Goal: Information Seeking & Learning: Learn about a topic

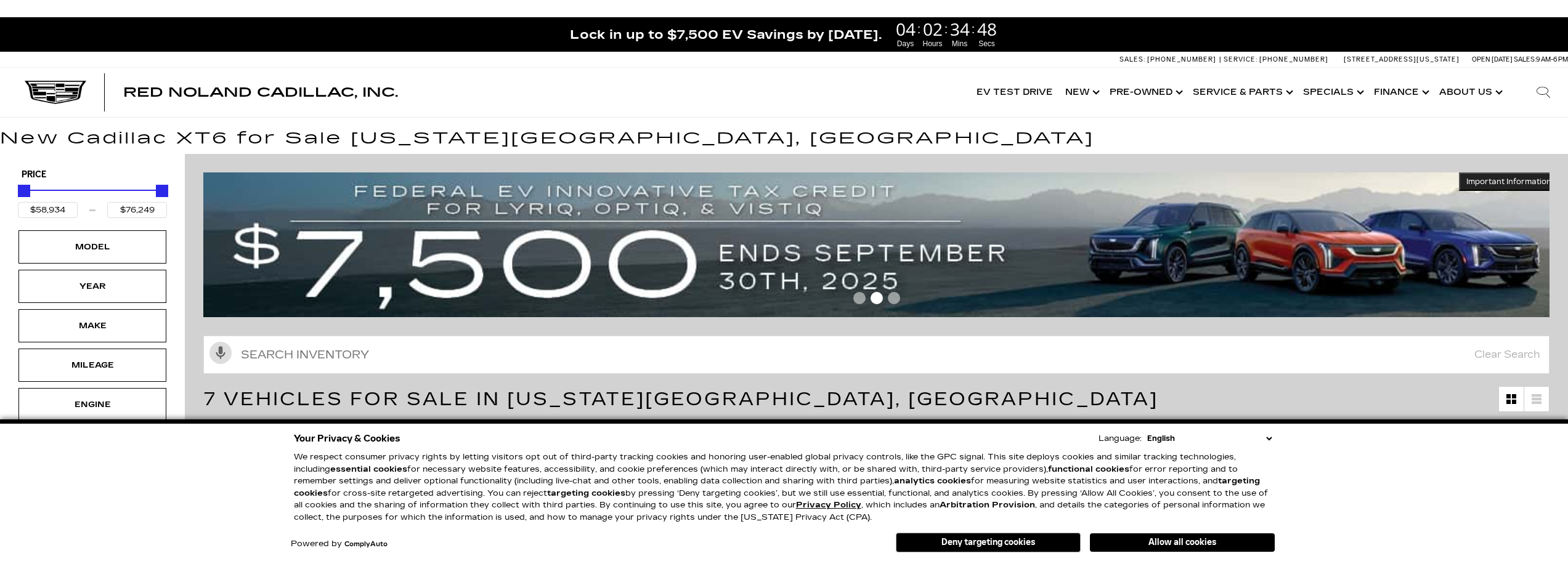
click at [106, 253] on div "Model" at bounding box center [92, 247] width 62 height 13
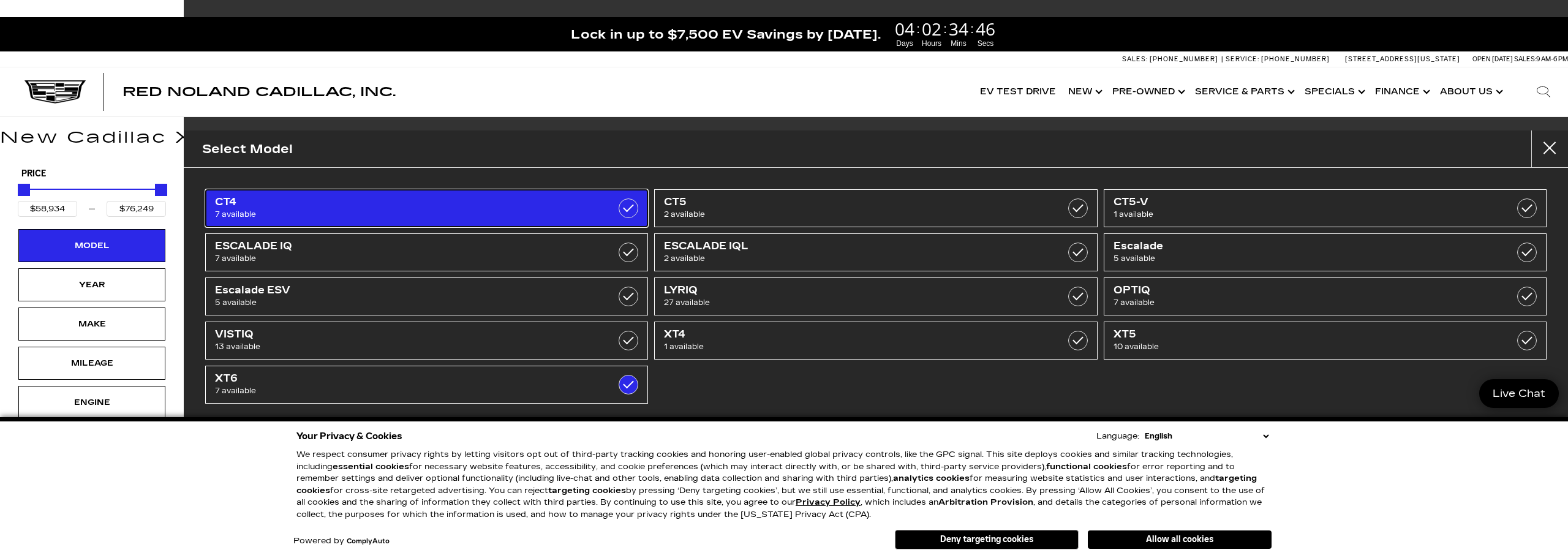
click at [347, 207] on span "CT4" at bounding box center [395, 202] width 360 height 12
type input "$44,684"
checkbox input "true"
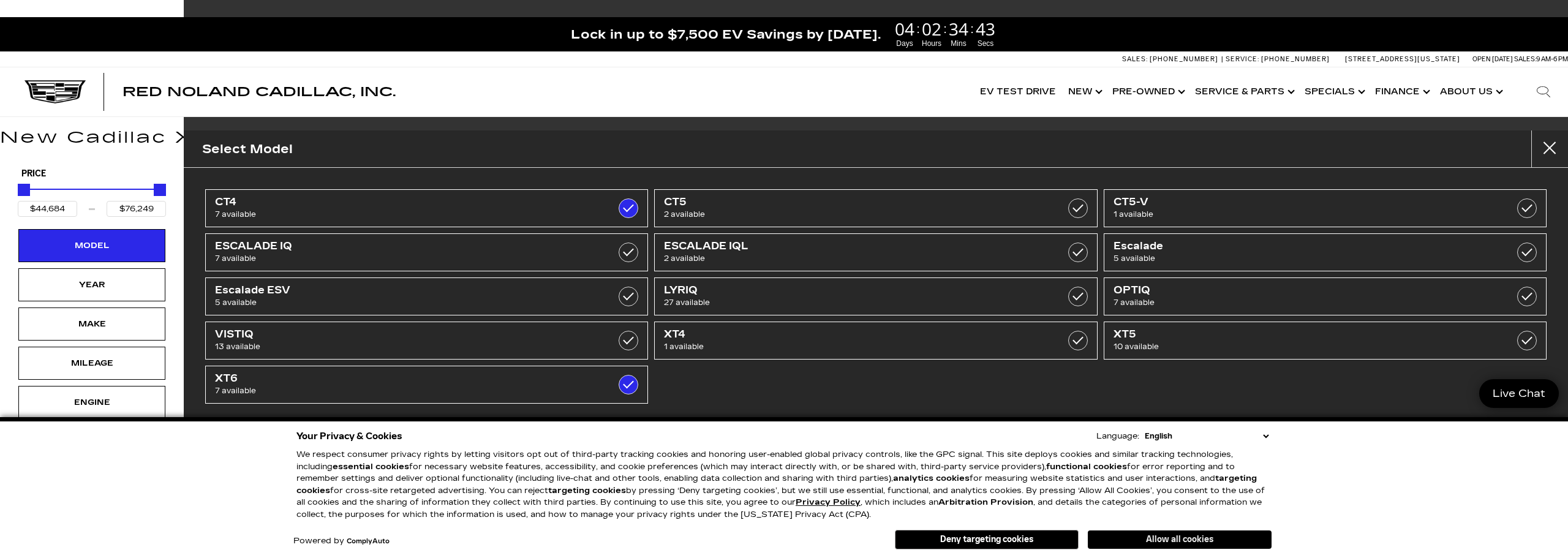
click at [1201, 539] on button "Allow all cookies" at bounding box center [1180, 540] width 184 height 19
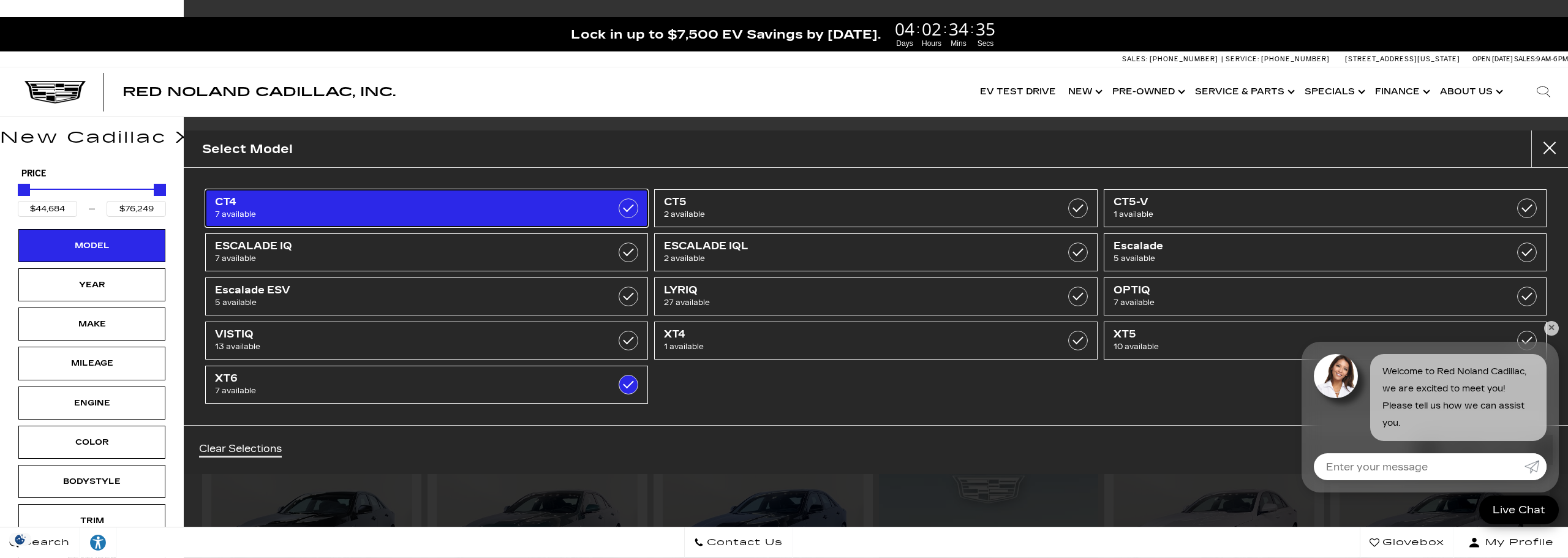
click at [496, 200] on span "CT4" at bounding box center [395, 202] width 360 height 12
type input "$58,934"
checkbox input "false"
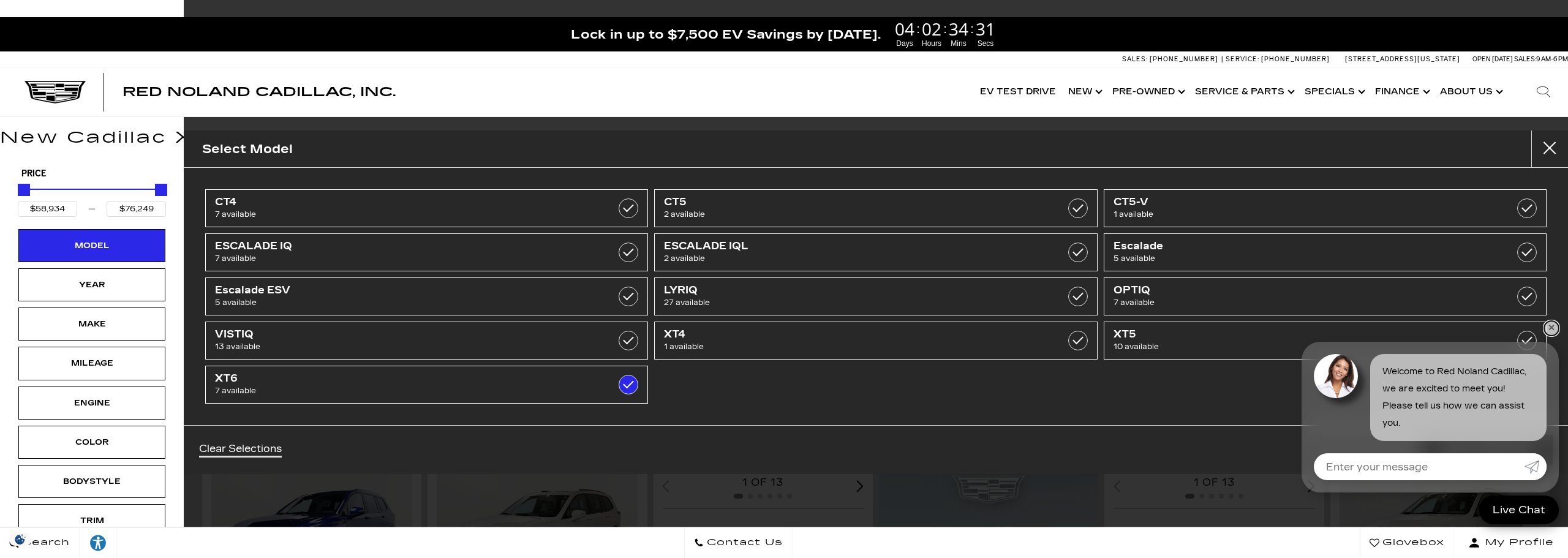
click at [1555, 327] on link "✕" at bounding box center [1551, 328] width 15 height 15
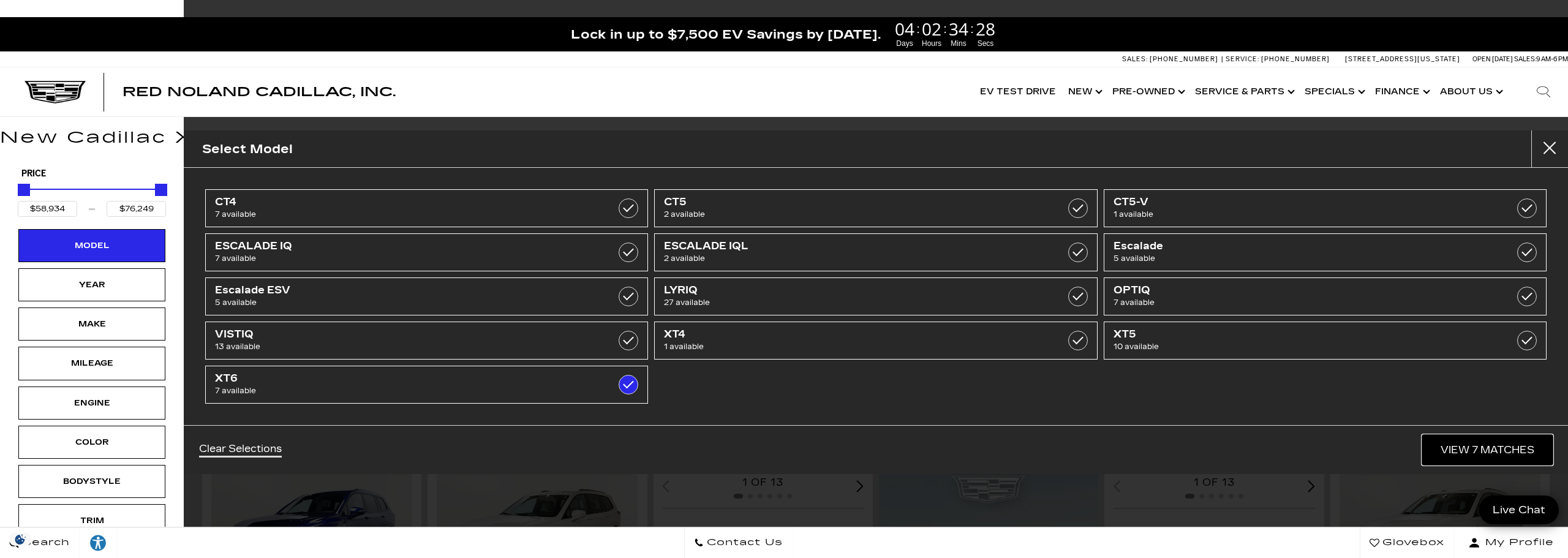
click at [1471, 452] on link "View 7 Matches" at bounding box center [1487, 449] width 131 height 30
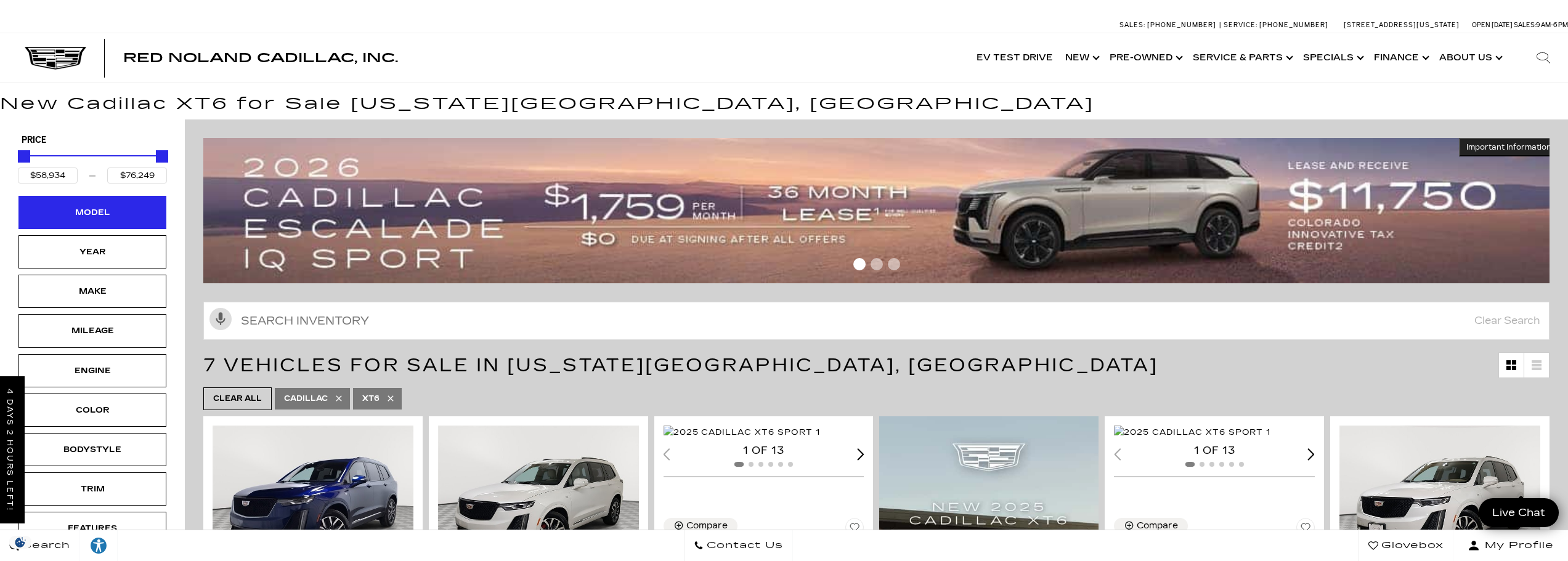
click at [96, 222] on div "Model" at bounding box center [92, 212] width 148 height 33
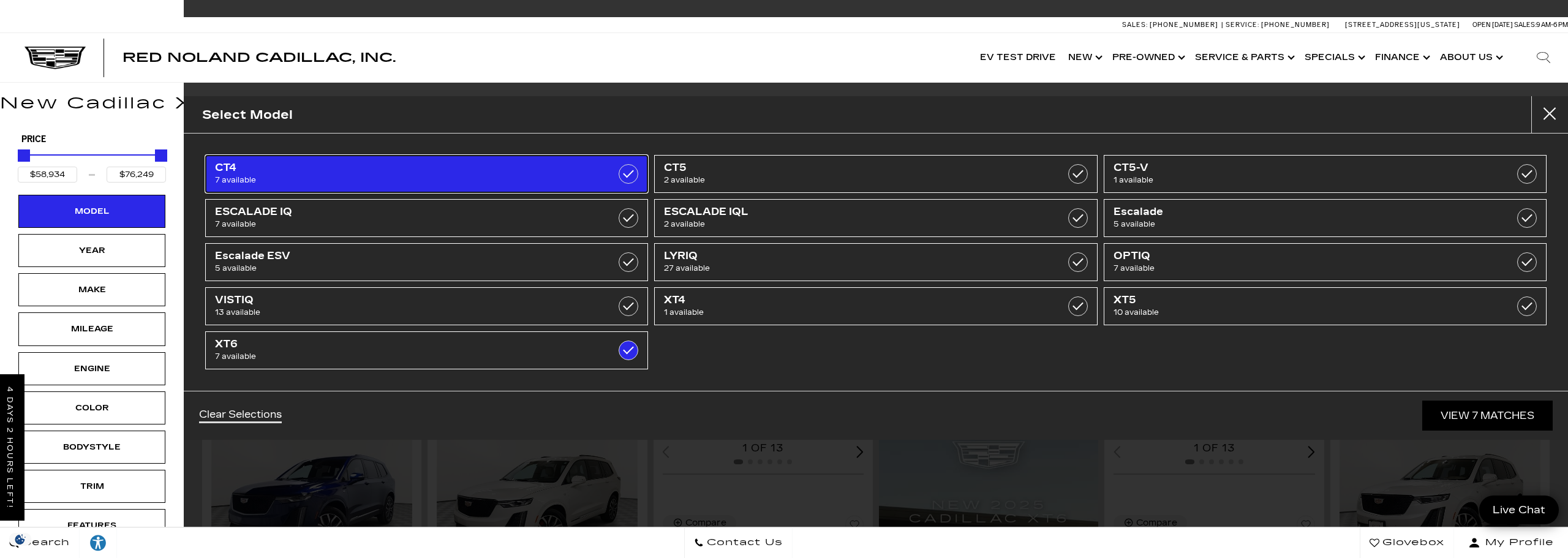
click at [243, 171] on span "CT4" at bounding box center [395, 168] width 360 height 12
type input "$44,684"
checkbox input "true"
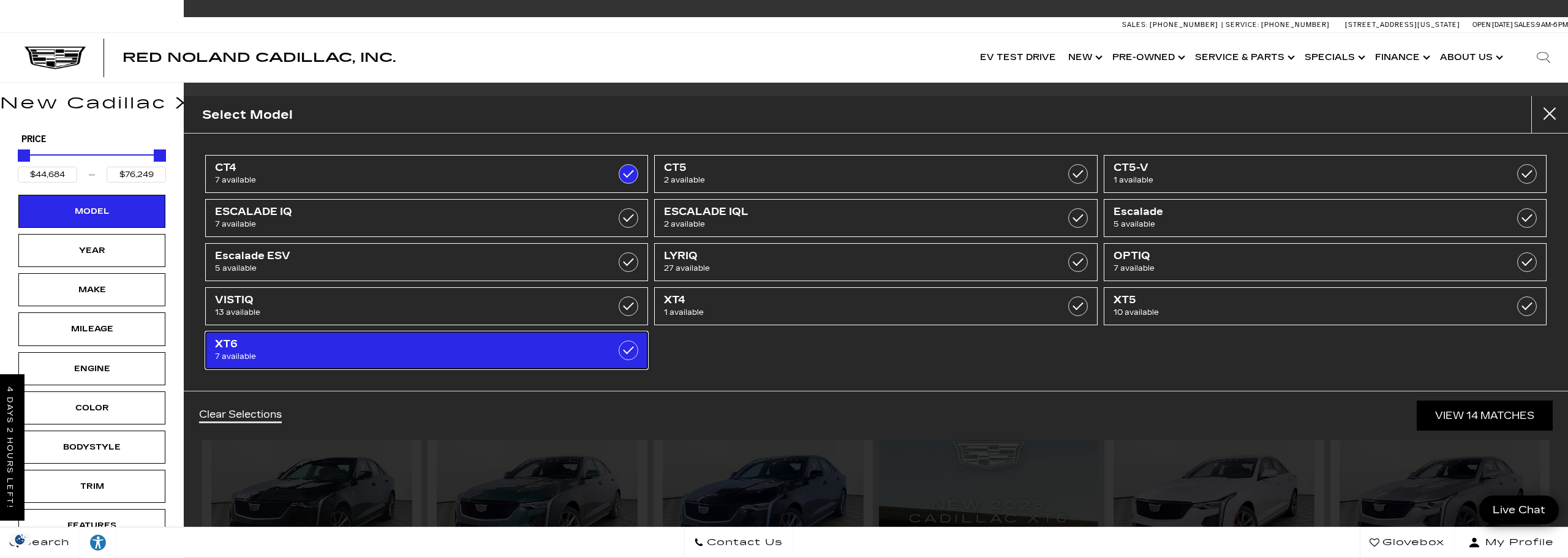
click at [630, 349] on label at bounding box center [628, 350] width 19 height 19
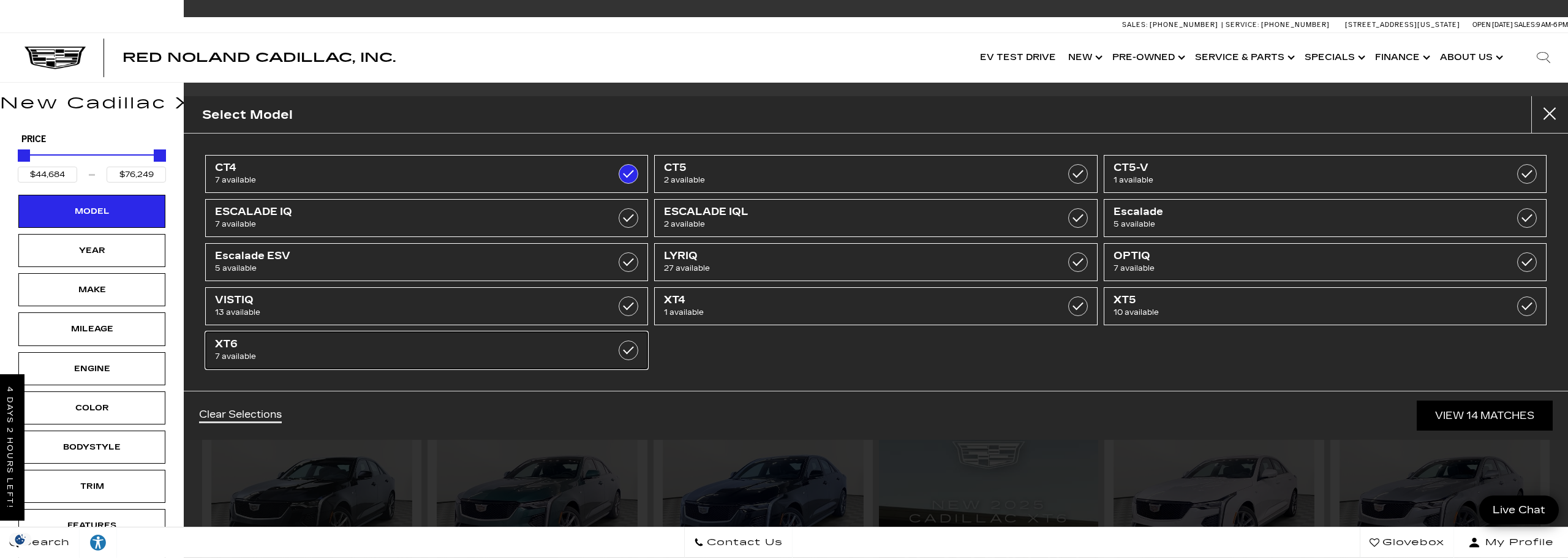
type input "$54,424"
checkbox input "false"
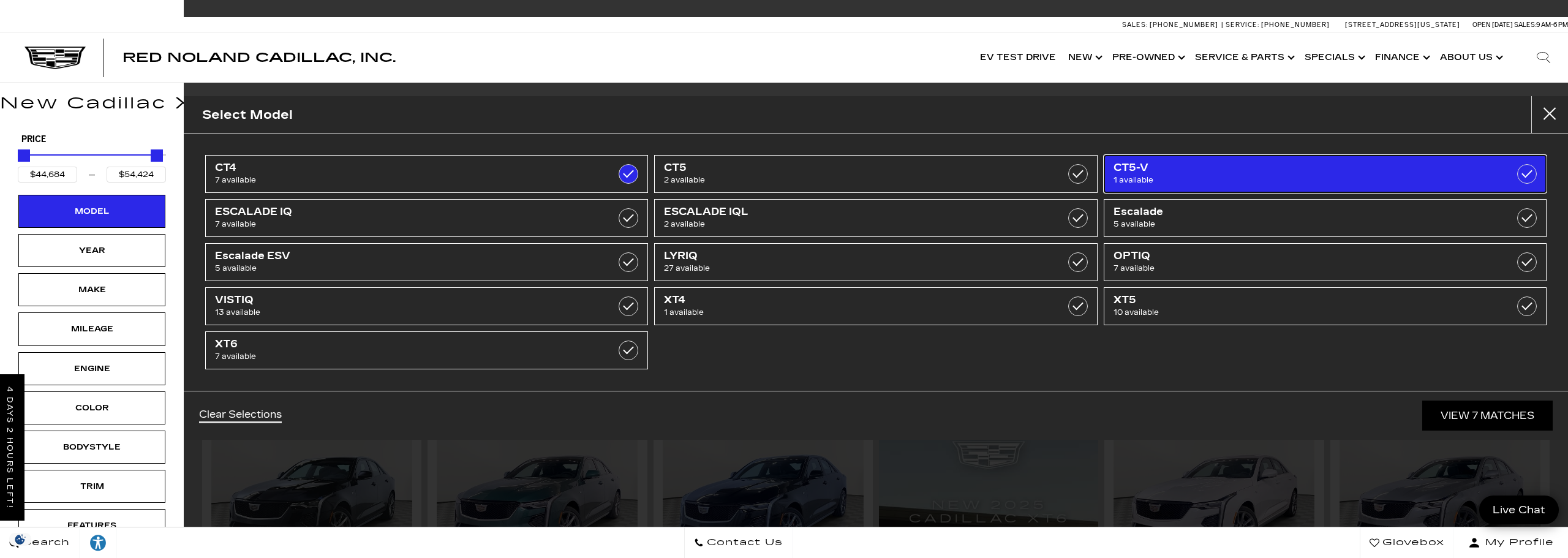
click at [1155, 176] on span "1 available" at bounding box center [1293, 180] width 360 height 12
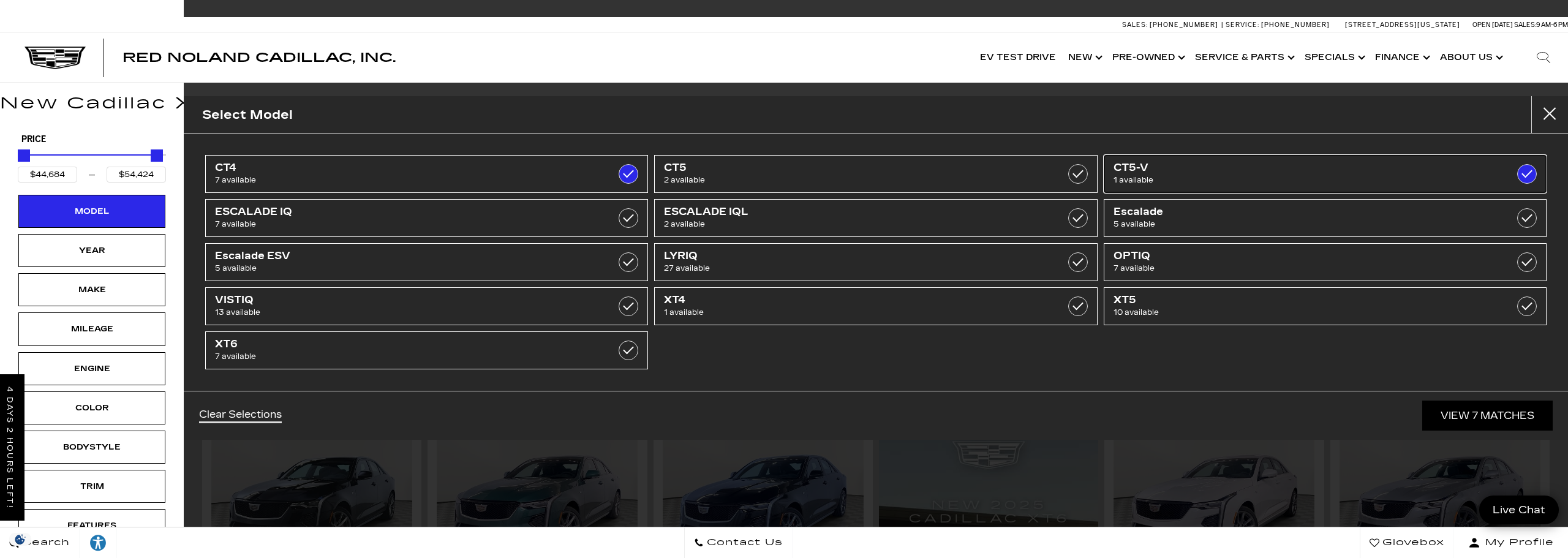
type input "$118,430"
checkbox input "true"
click at [1480, 419] on link "View 8 Matches" at bounding box center [1487, 416] width 131 height 30
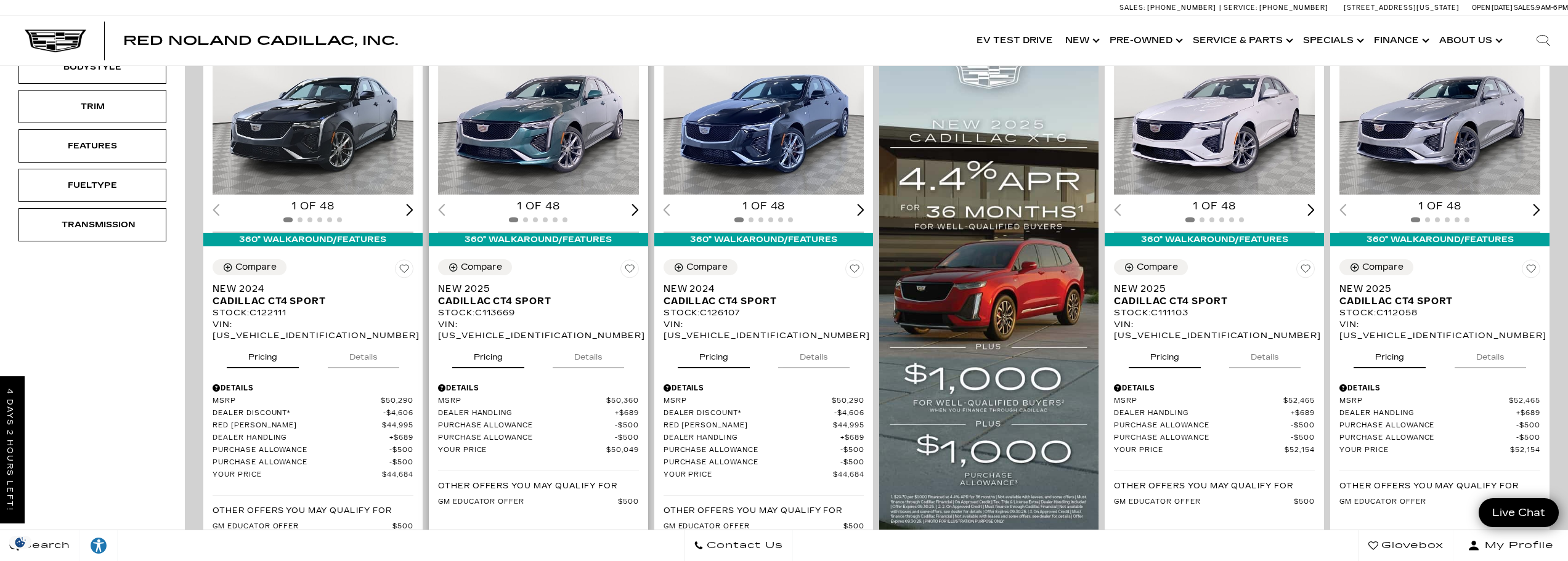
scroll to position [370, 0]
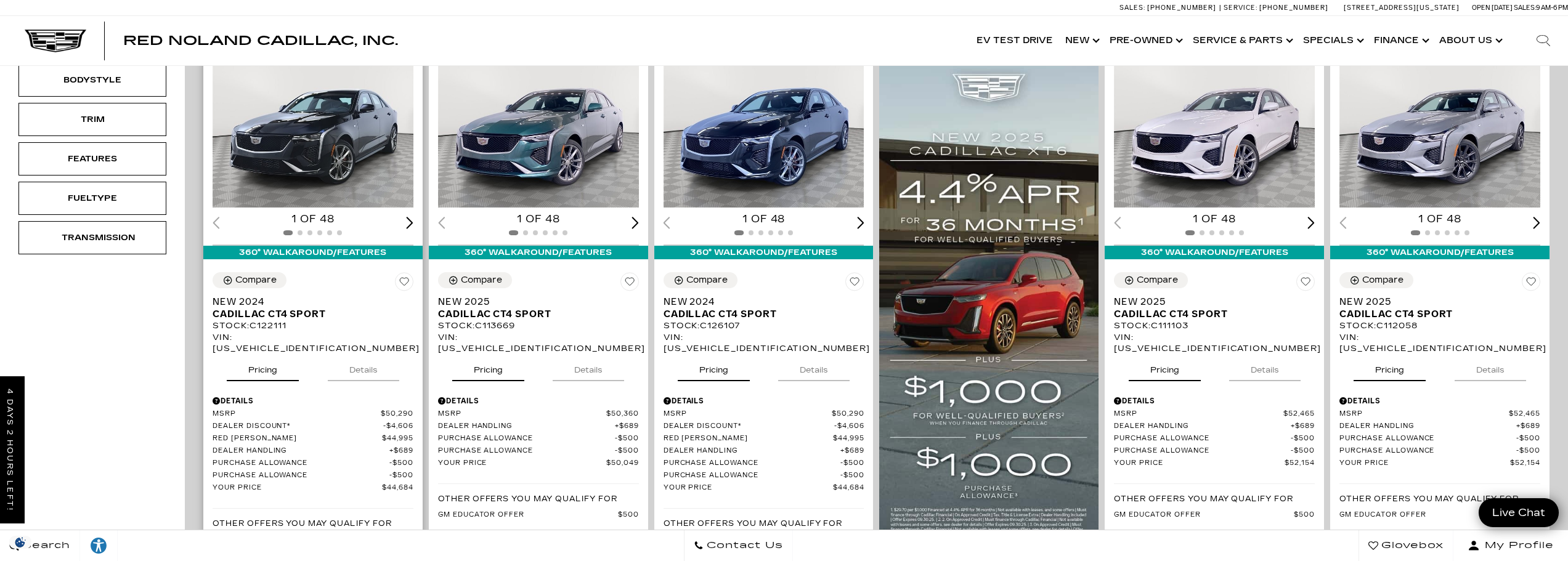
click at [321, 161] on img "1 / 2" at bounding box center [313, 132] width 202 height 151
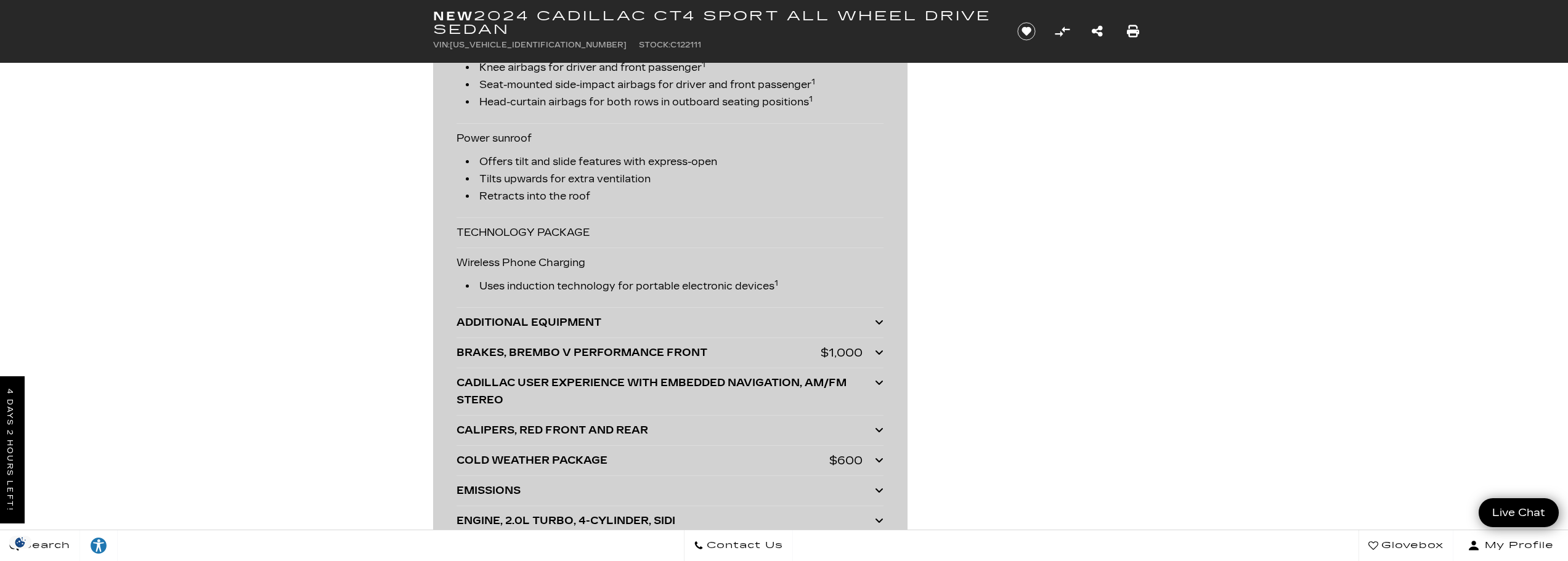
scroll to position [3264, 0]
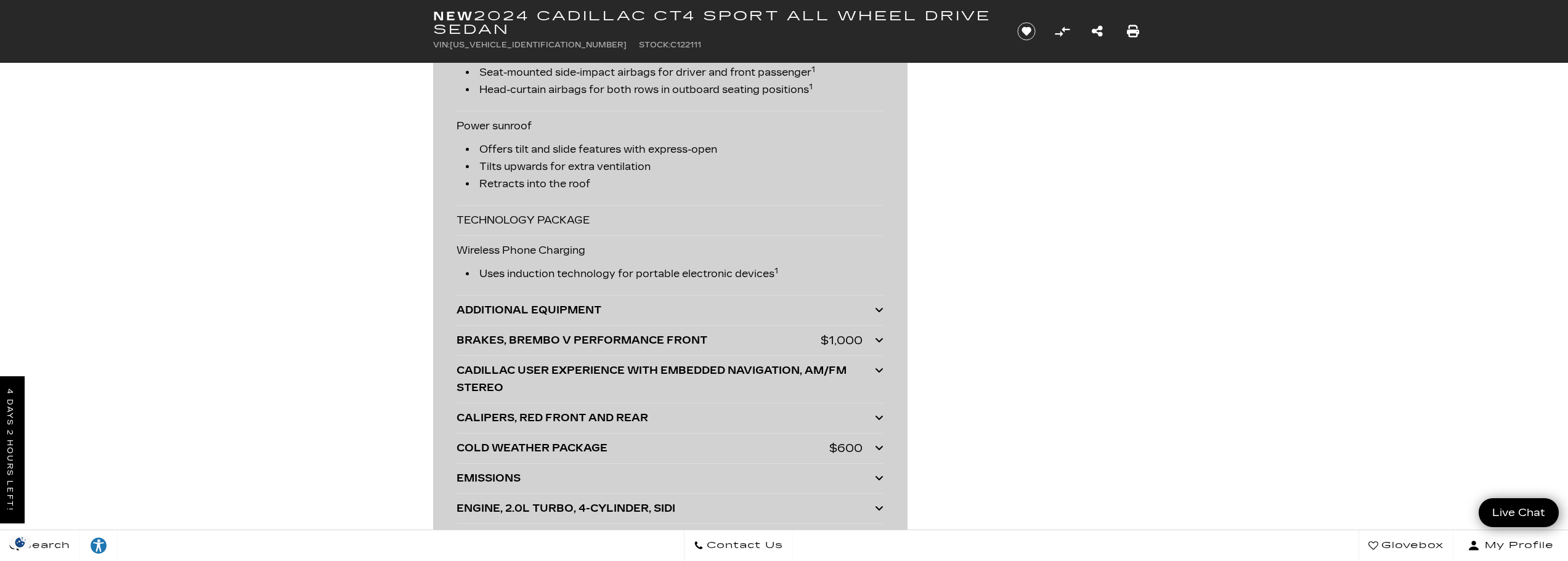
click at [880, 338] on icon at bounding box center [879, 339] width 9 height 10
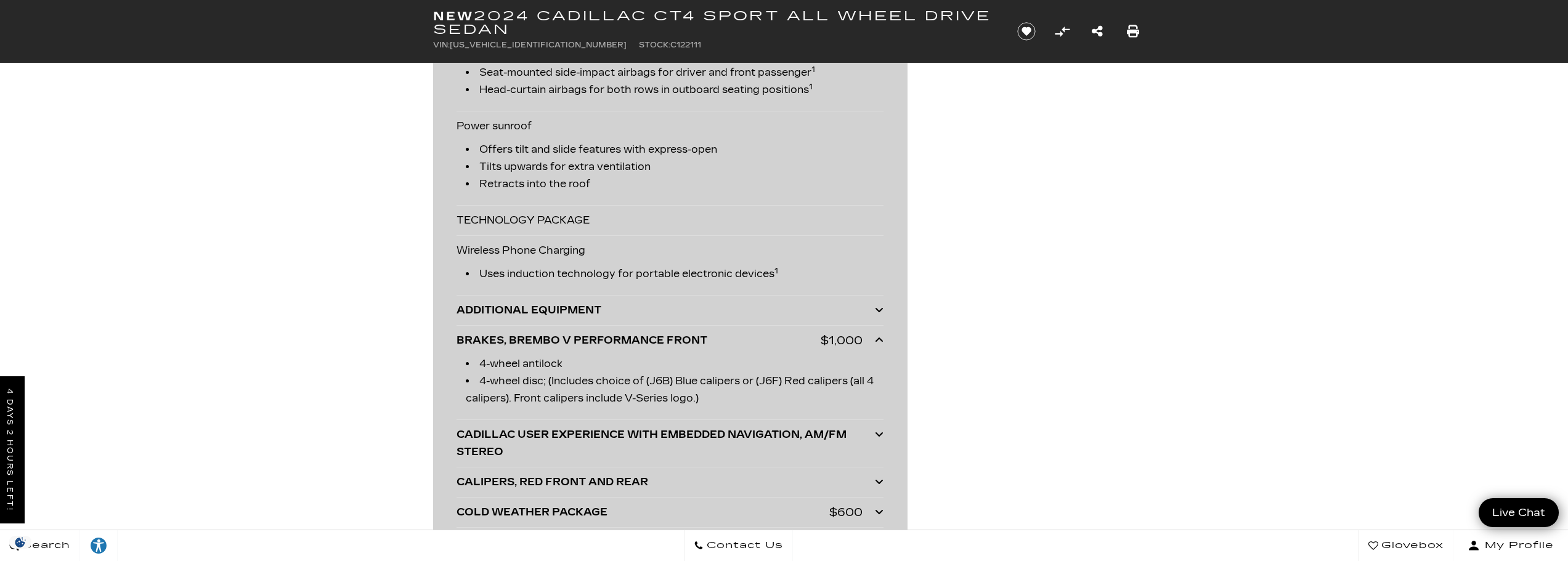
click at [879, 307] on icon at bounding box center [879, 309] width 9 height 10
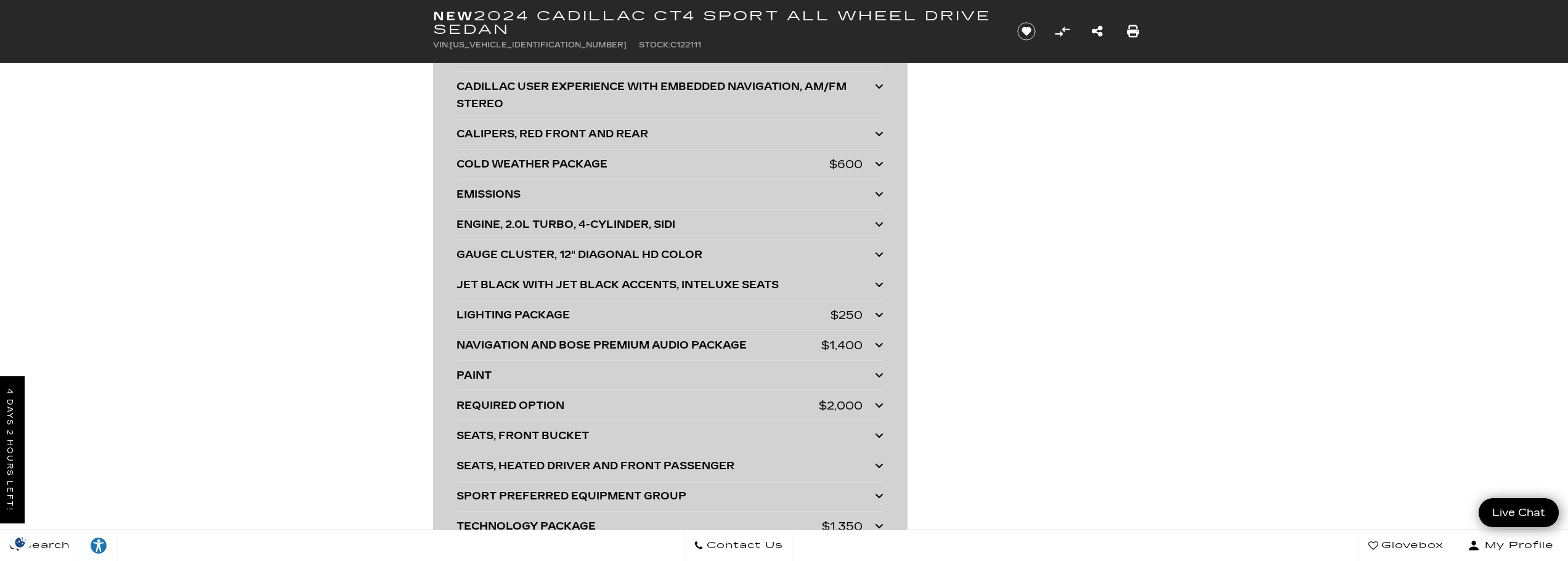
scroll to position [3818, 0]
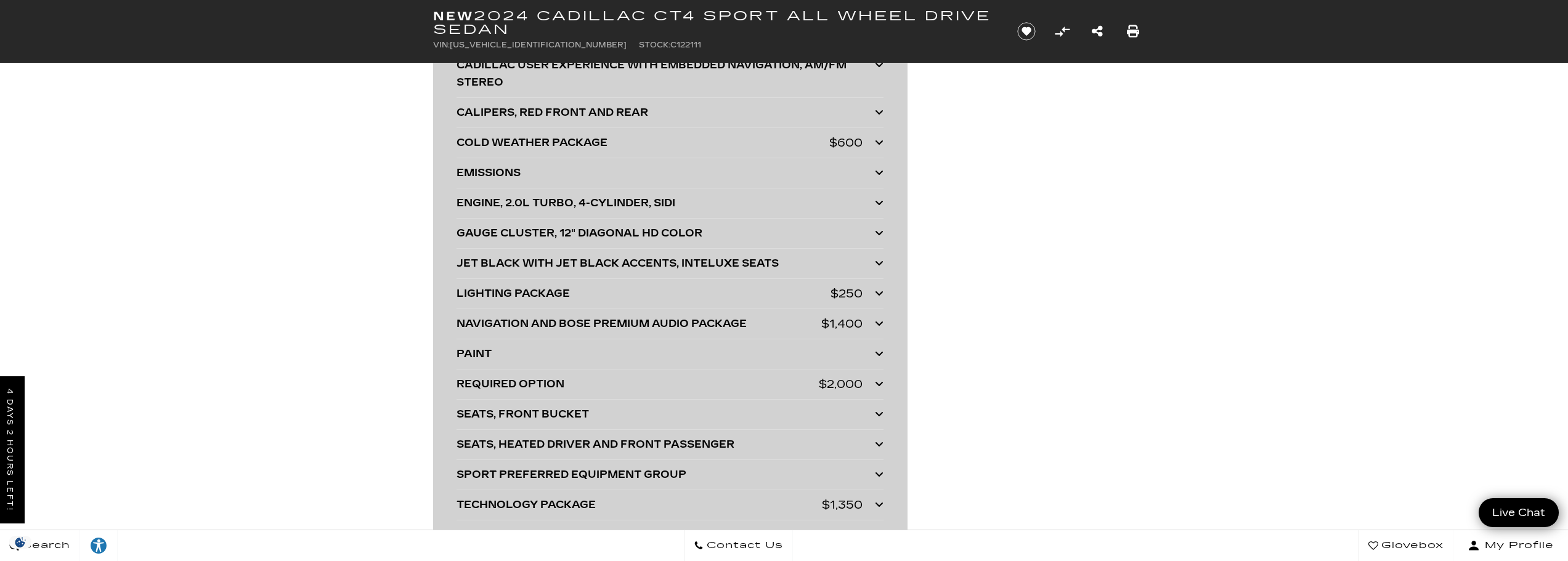
click at [880, 382] on icon at bounding box center [879, 384] width 9 height 10
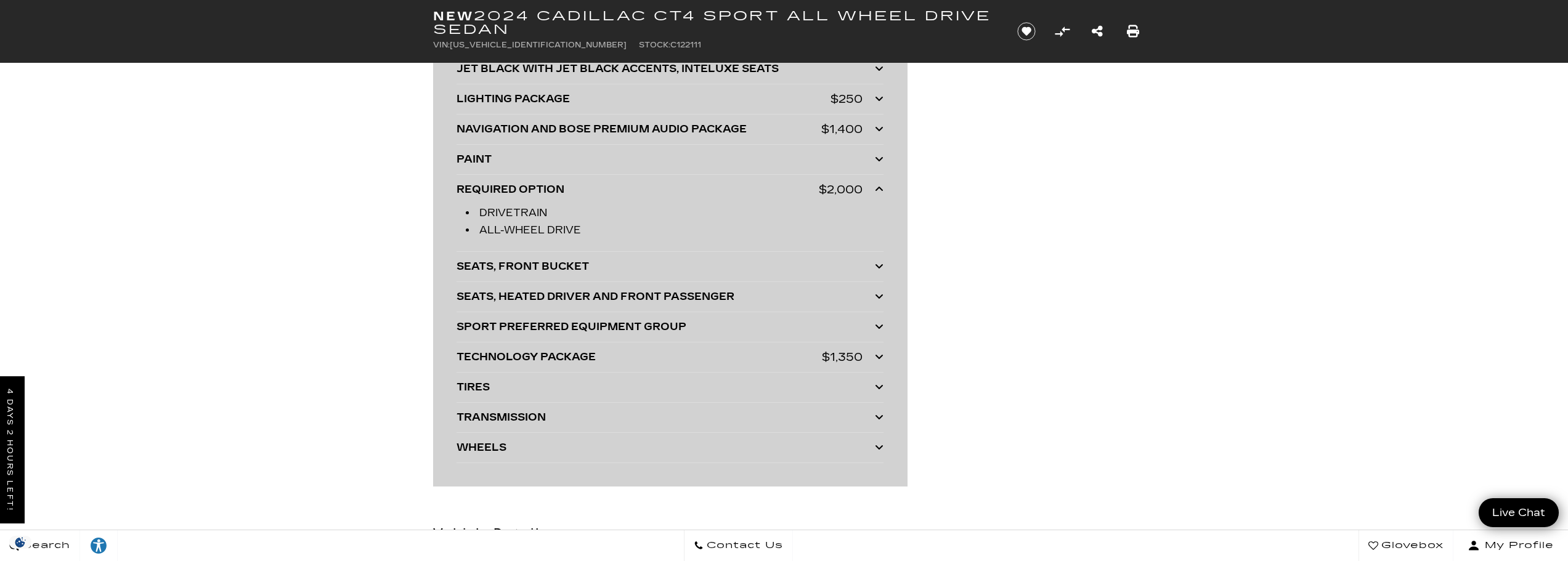
scroll to position [4064, 0]
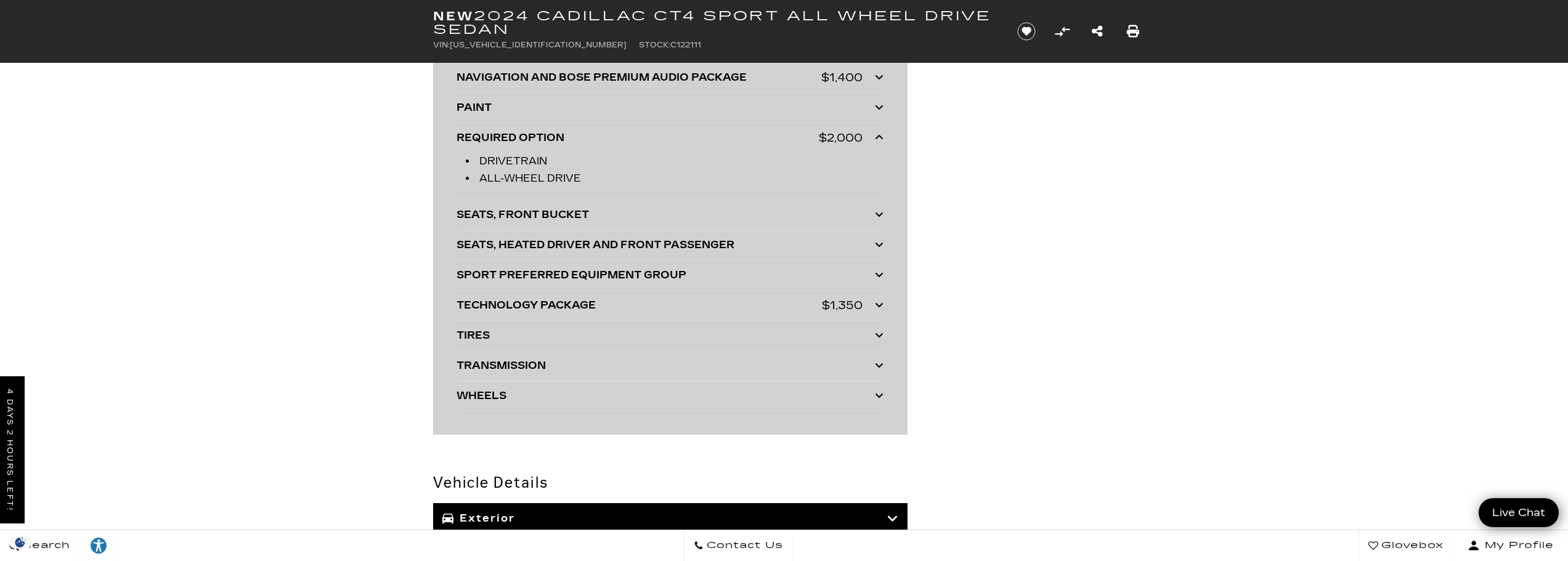
click at [877, 301] on icon at bounding box center [879, 305] width 9 height 10
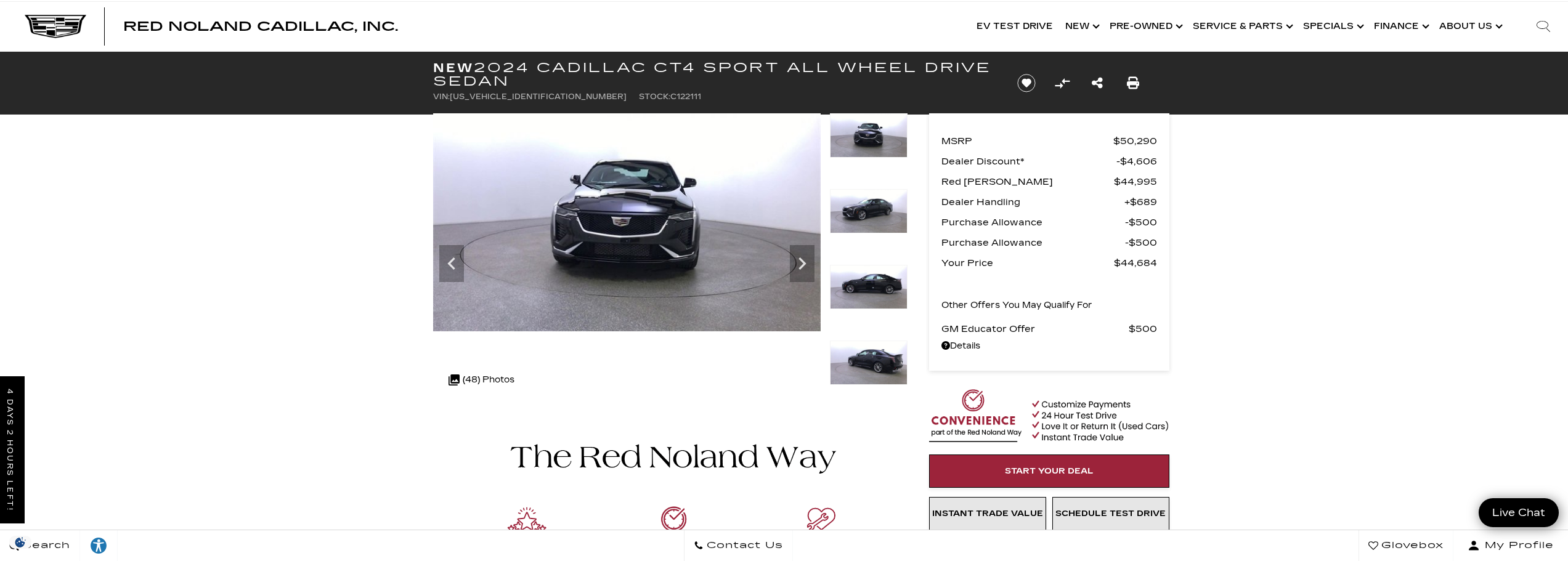
scroll to position [0, 0]
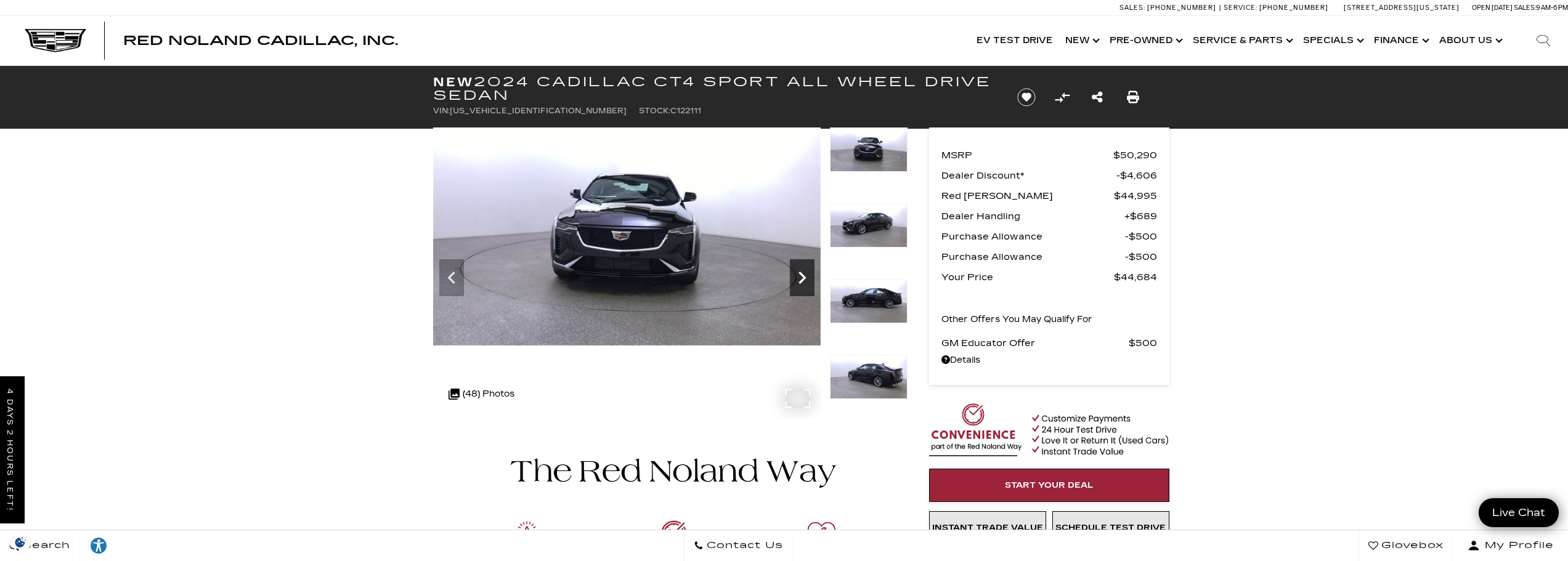
click at [793, 272] on icon "Next" at bounding box center [802, 277] width 25 height 25
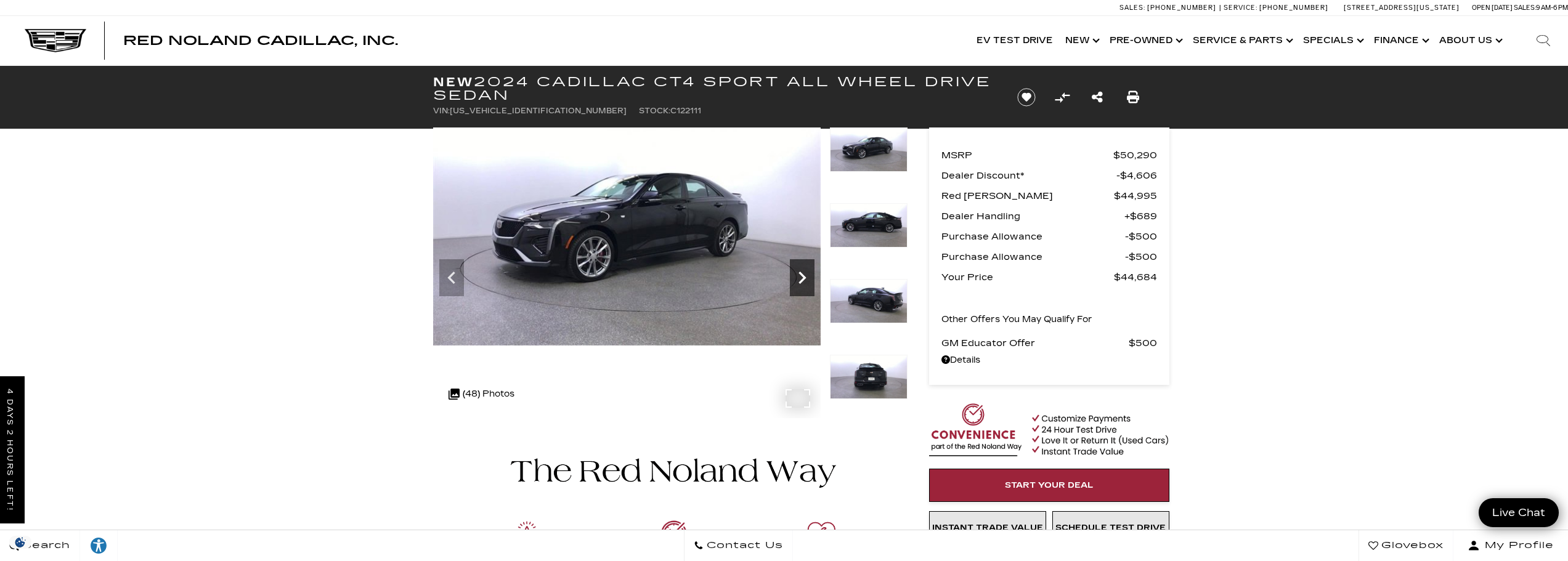
click at [793, 272] on icon "Next" at bounding box center [802, 277] width 25 height 25
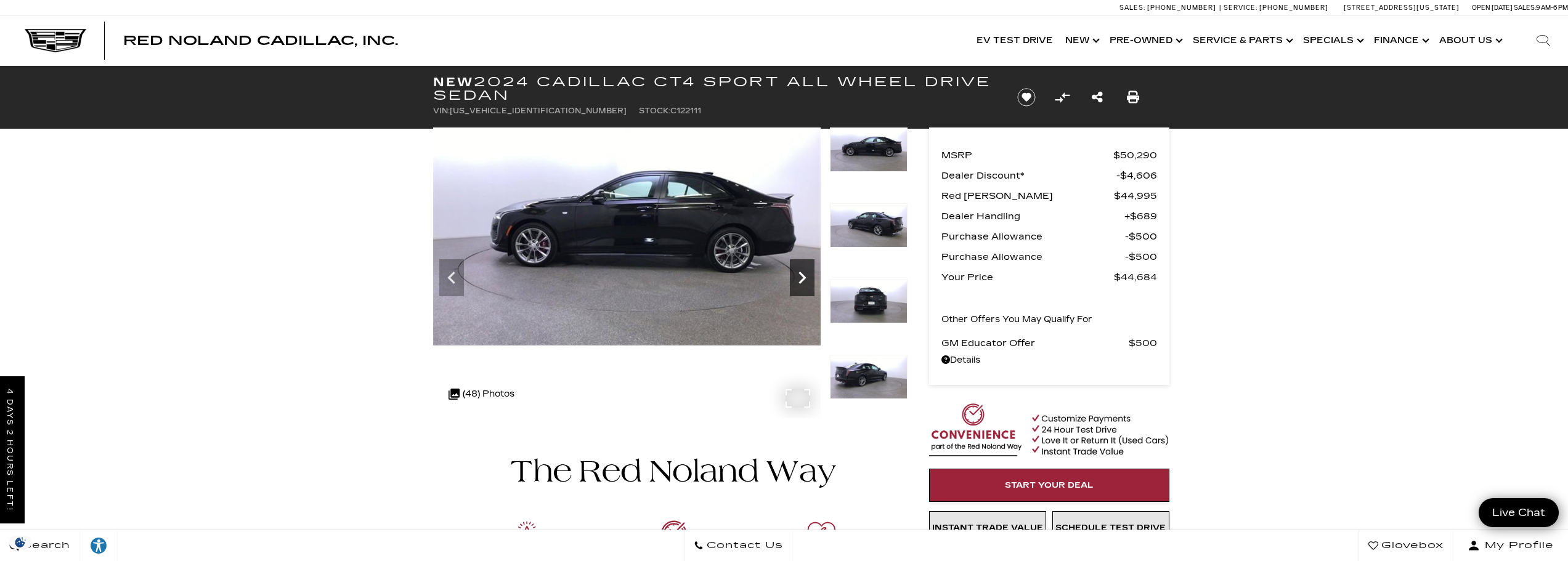
click at [793, 272] on icon "Next" at bounding box center [802, 277] width 25 height 25
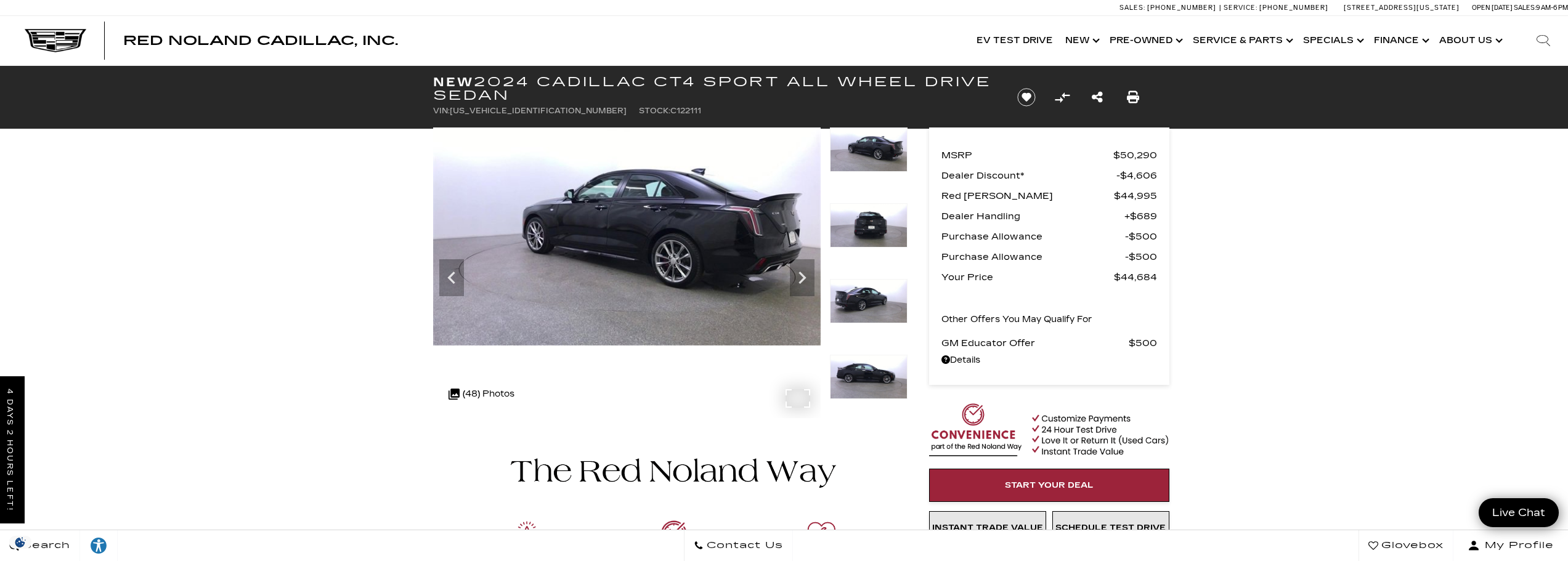
click at [459, 391] on icon at bounding box center [453, 394] width 16 height 16
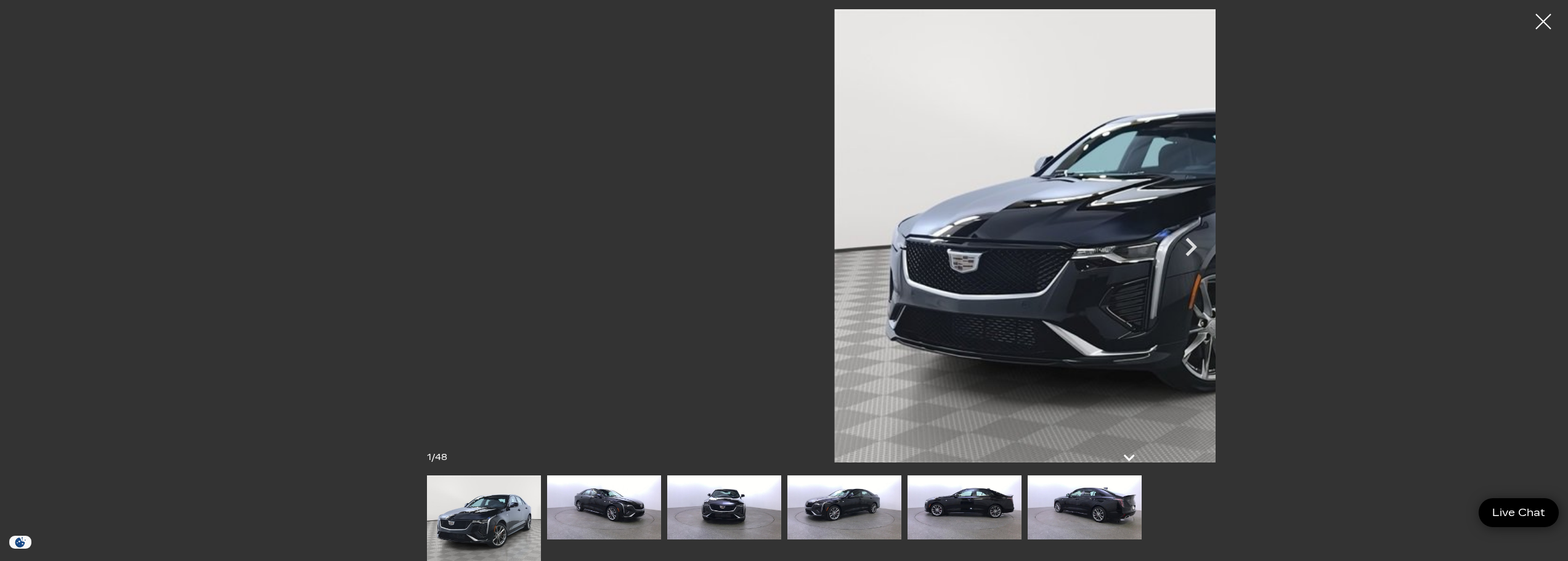
scroll to position [1417, 0]
click at [1123, 453] on icon at bounding box center [1130, 457] width 29 height 29
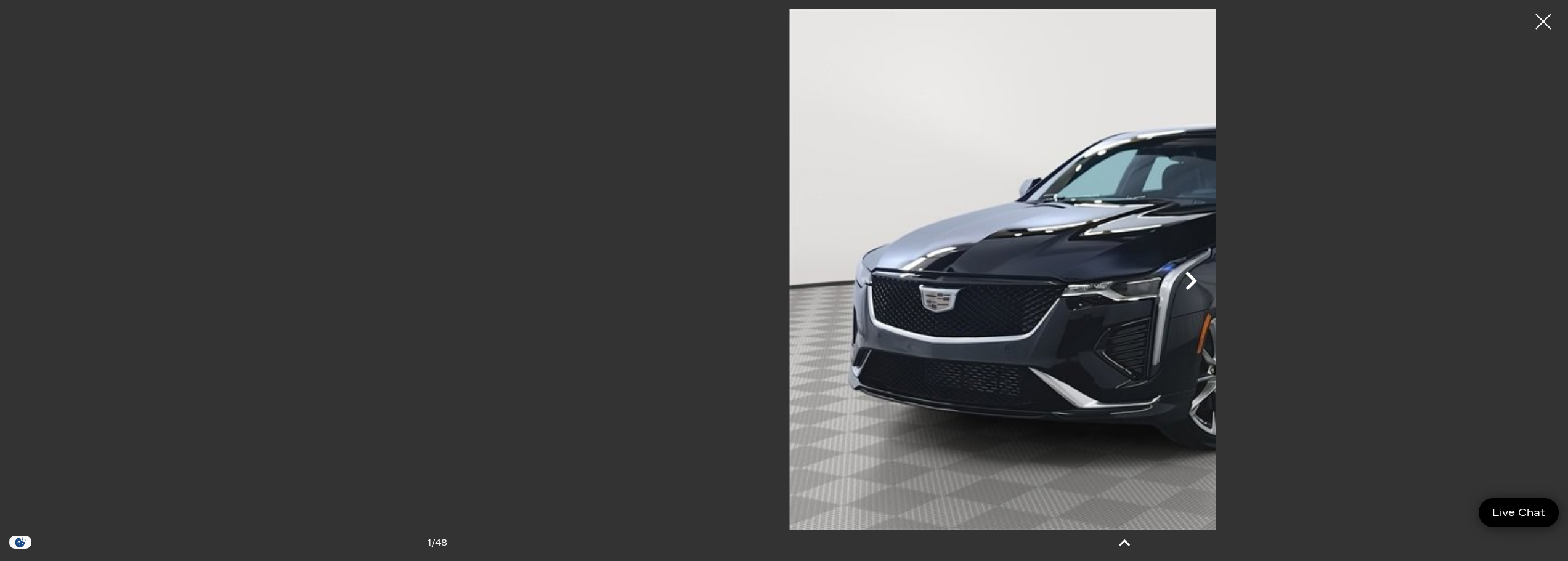
click at [1210, 280] on icon "Next" at bounding box center [1190, 280] width 37 height 37
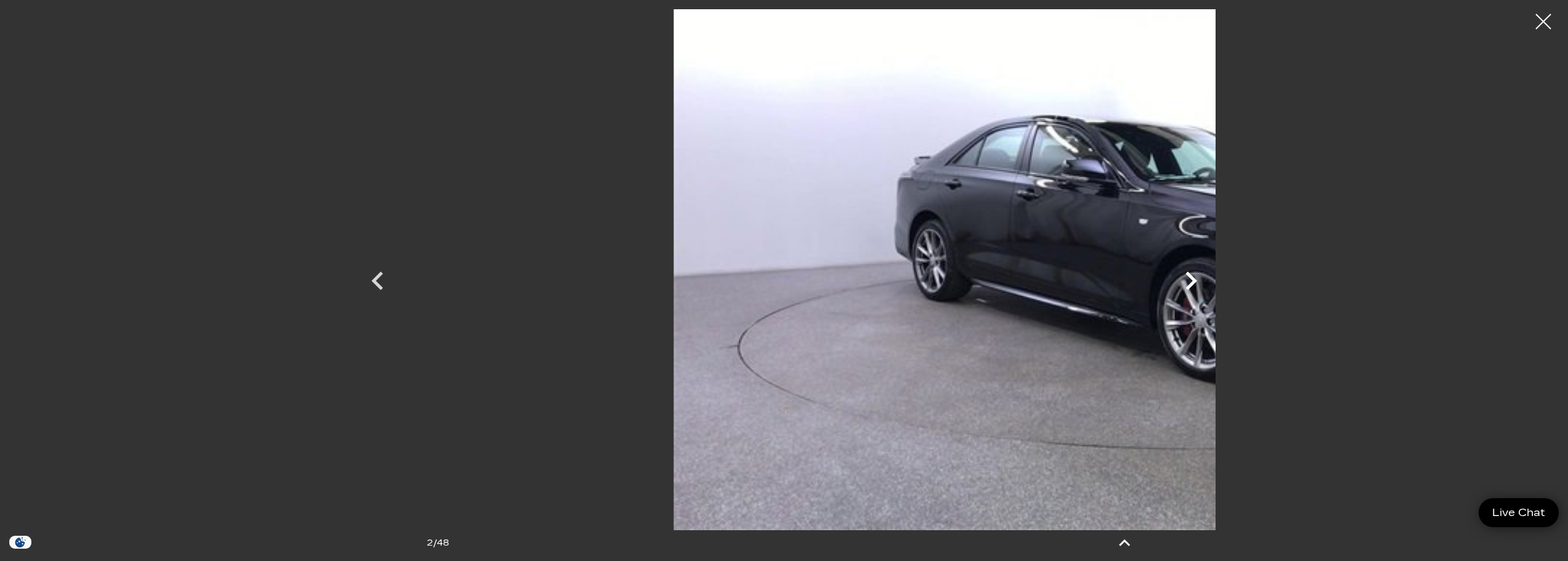
click at [1210, 280] on icon "Next" at bounding box center [1190, 280] width 37 height 37
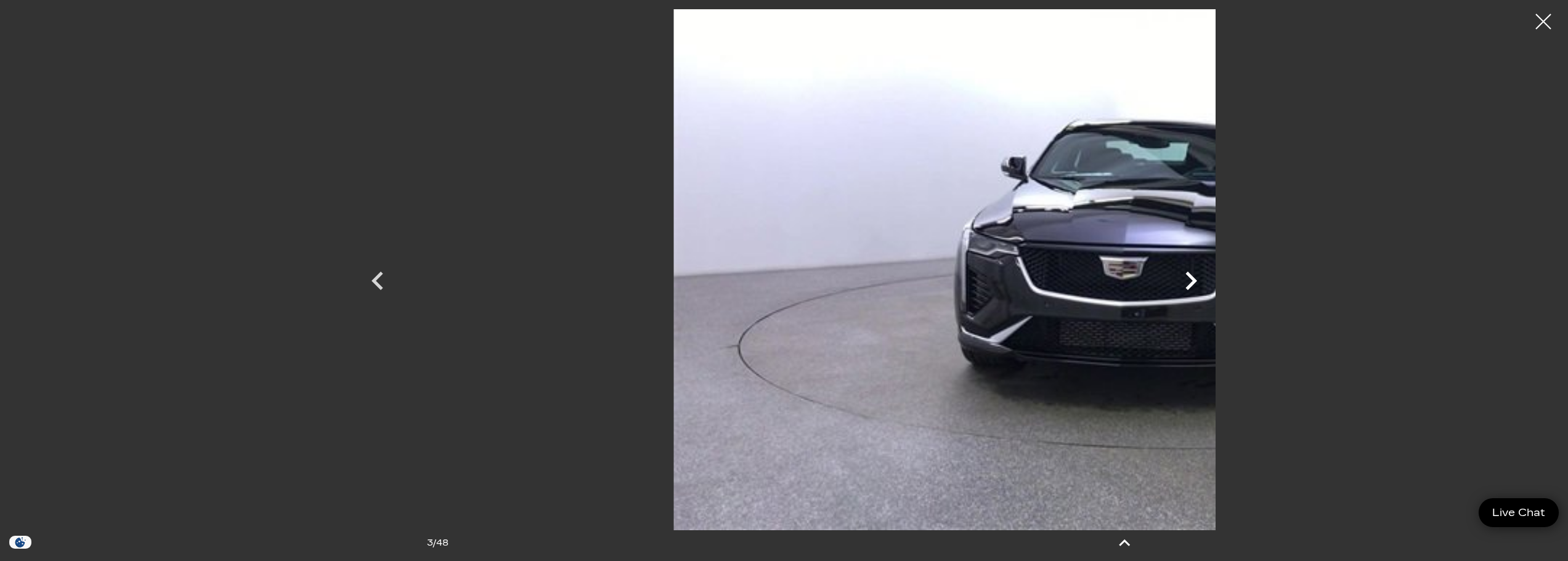
click at [1210, 280] on icon "Next" at bounding box center [1190, 280] width 37 height 37
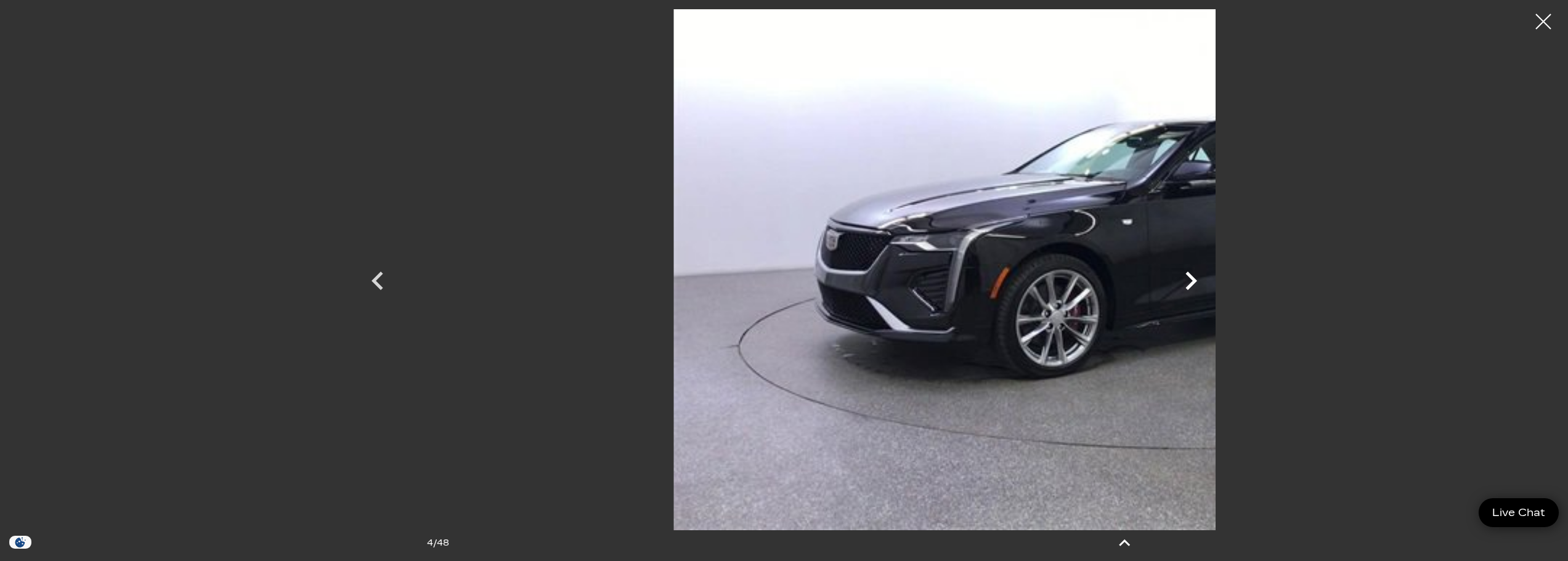
click at [1210, 280] on icon "Next" at bounding box center [1190, 280] width 37 height 37
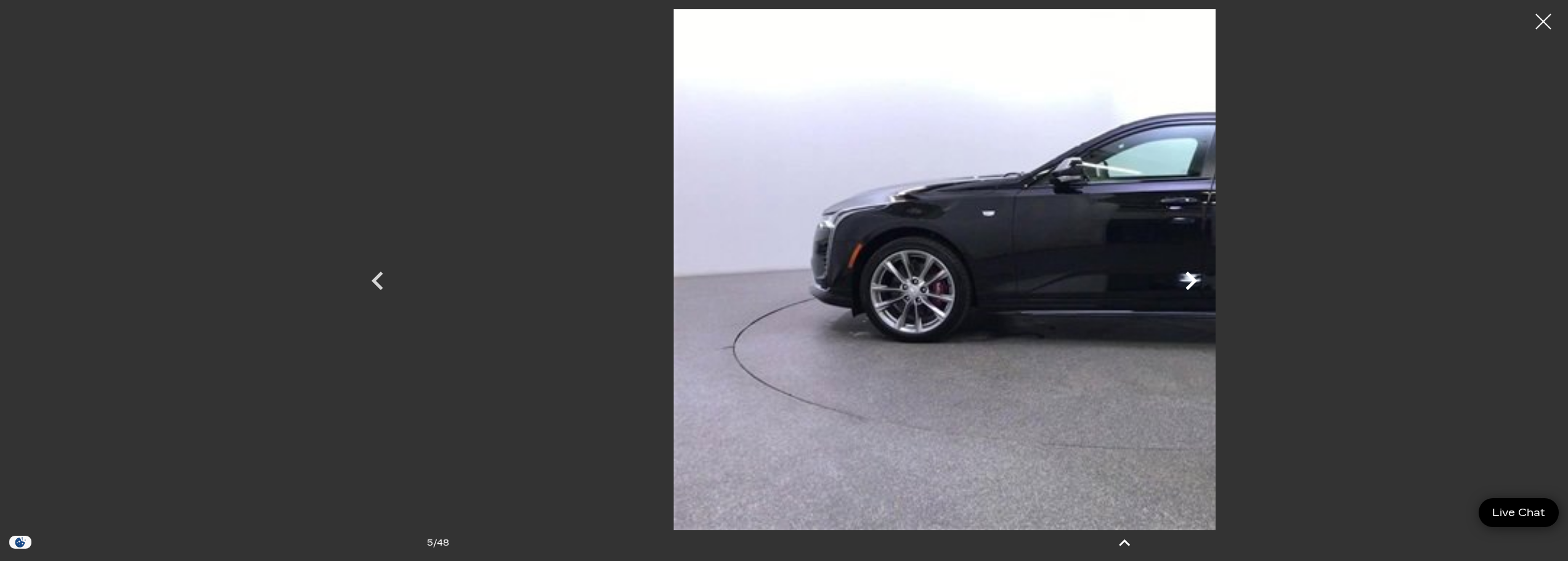
click at [1197, 284] on icon "Next" at bounding box center [1191, 281] width 11 height 19
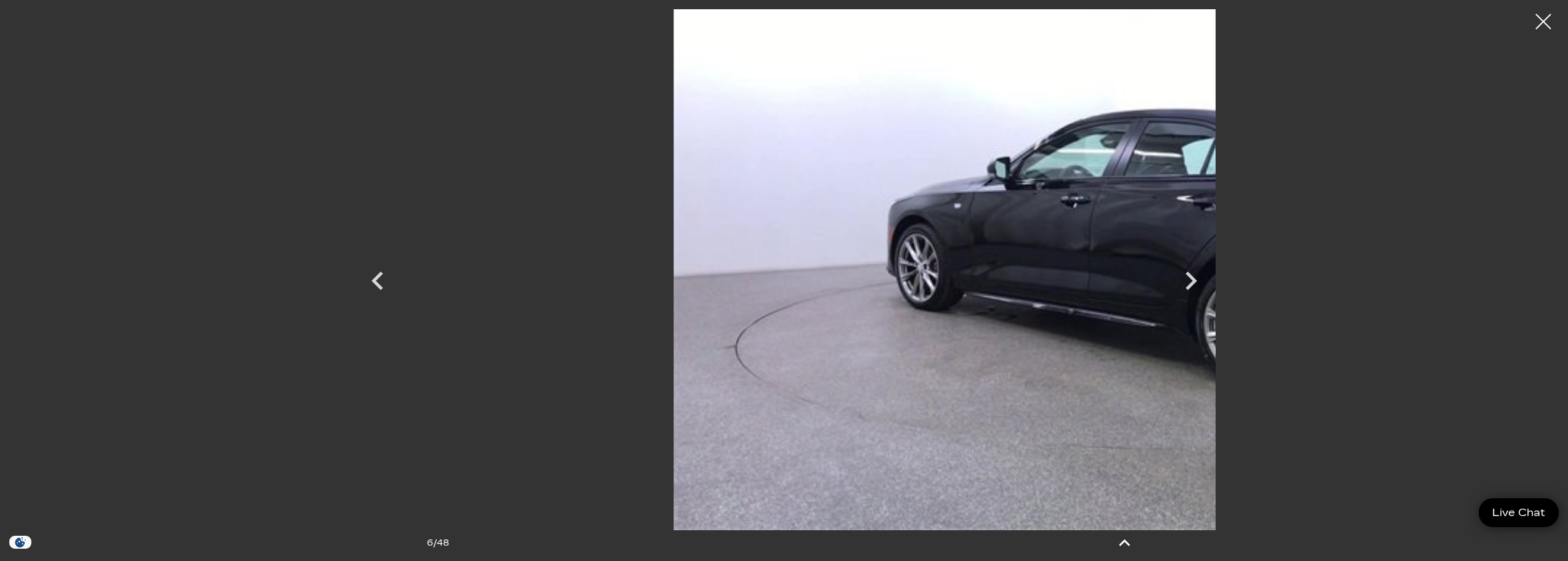
scroll to position [2093, 0]
click at [1131, 544] on icon at bounding box center [1124, 543] width 29 height 29
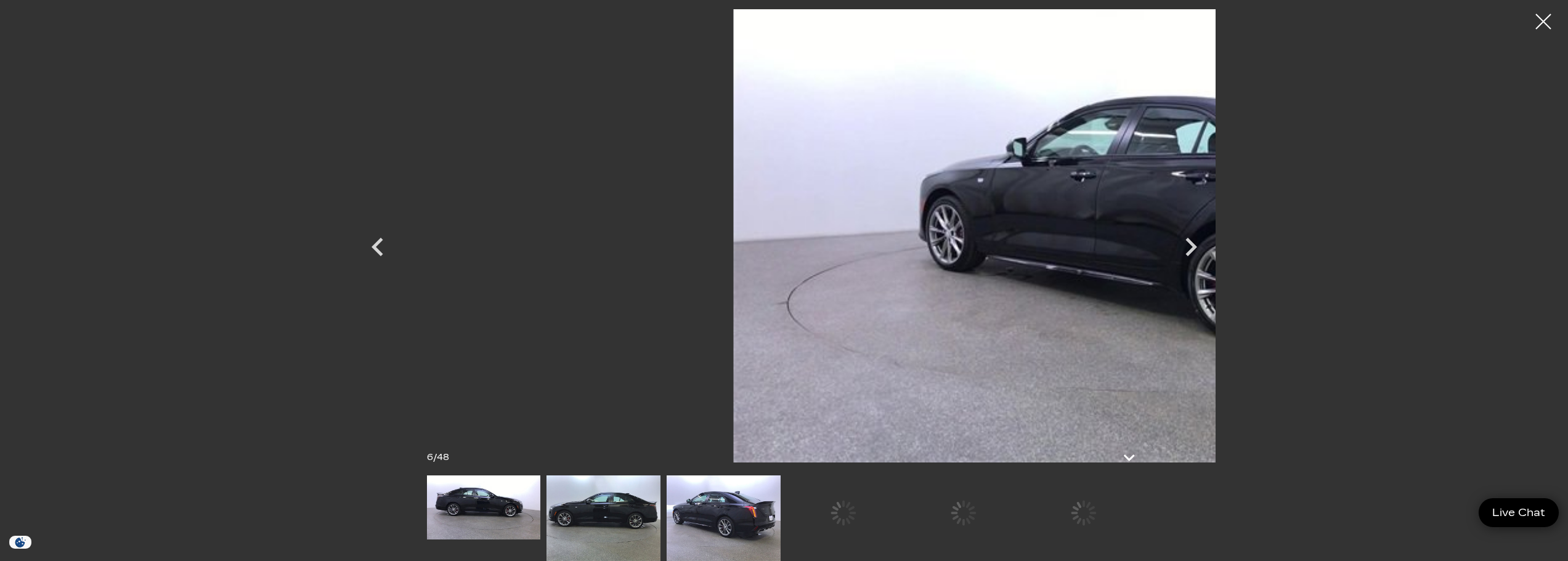
click at [666, 536] on img at bounding box center [723, 518] width 114 height 86
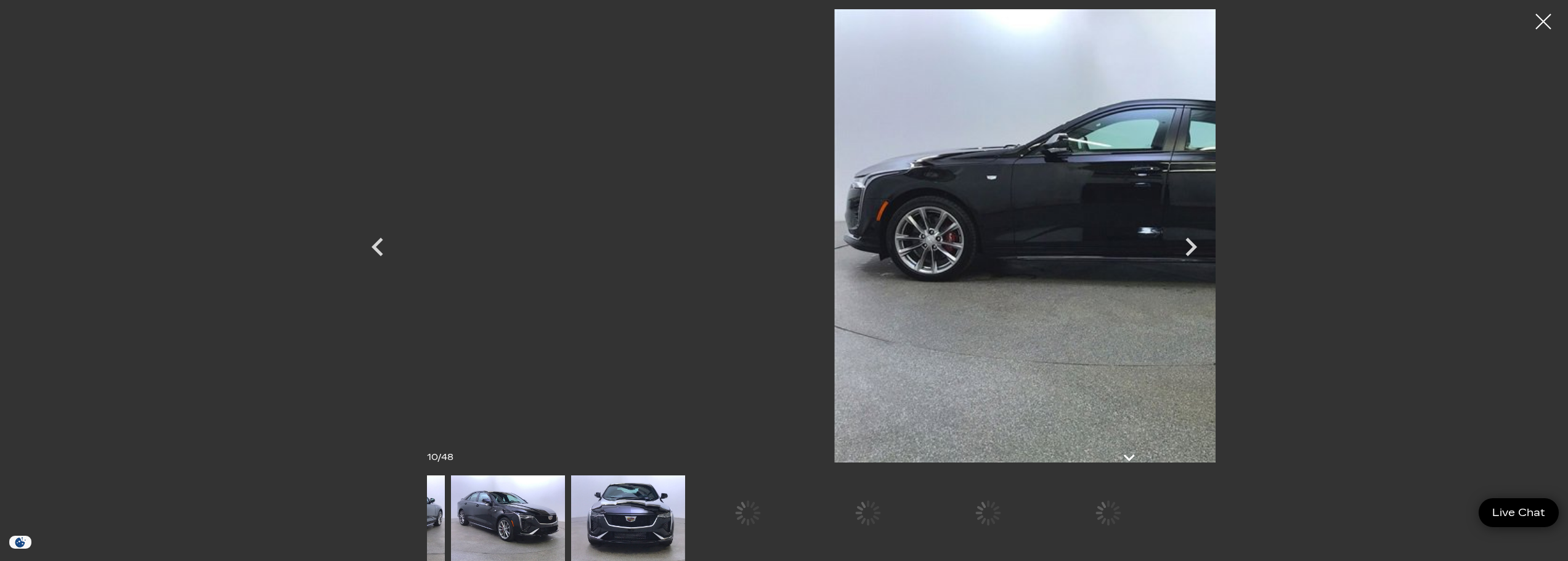
click at [571, 522] on img at bounding box center [628, 518] width 114 height 86
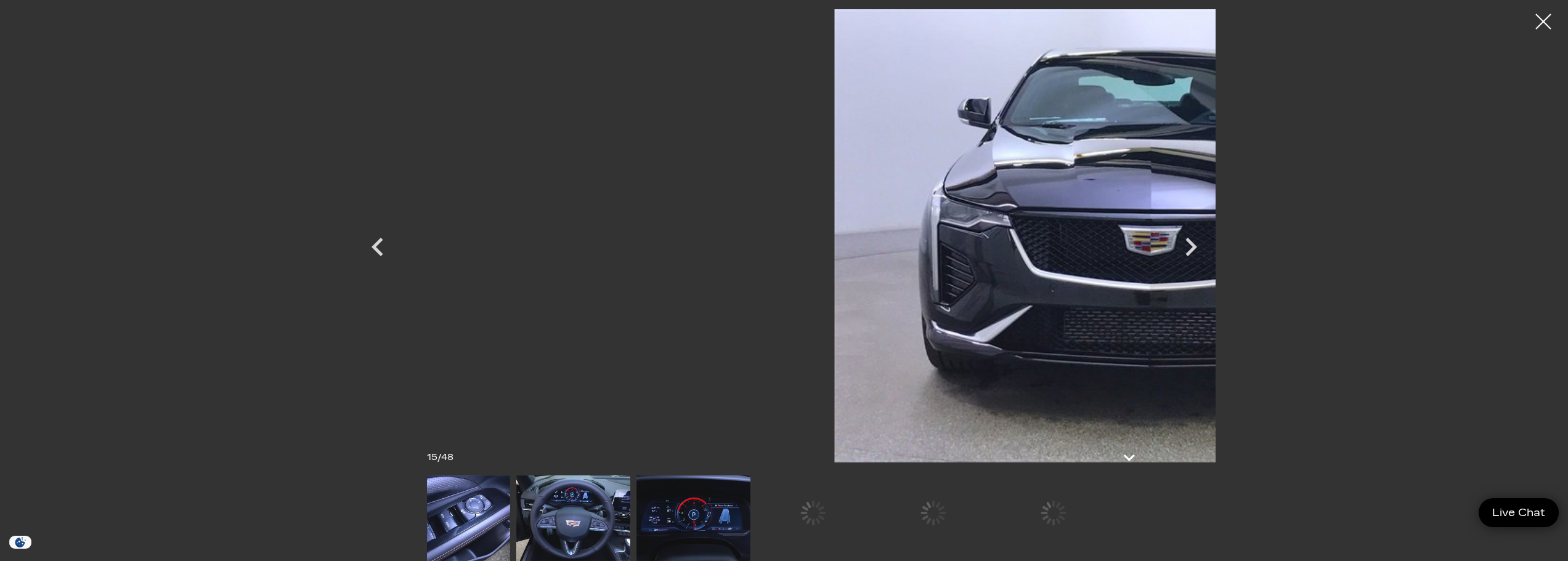
click at [663, 530] on img at bounding box center [693, 518] width 114 height 86
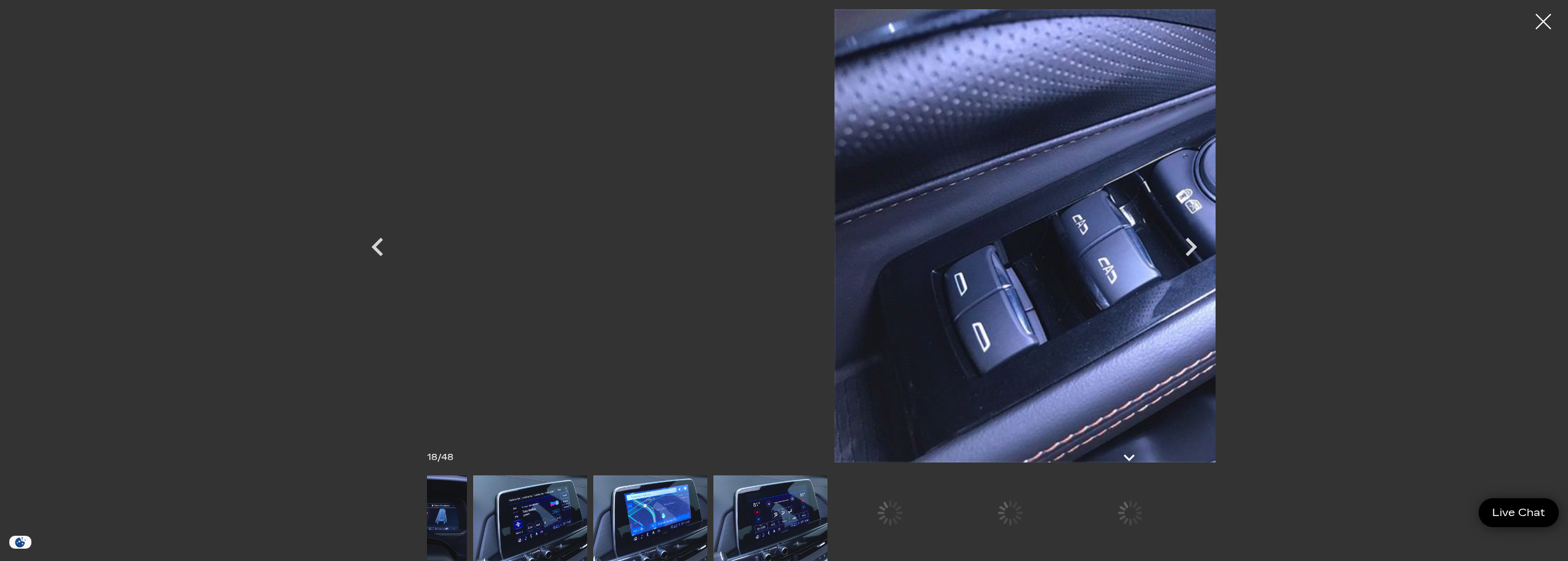
click at [713, 518] on img at bounding box center [770, 518] width 114 height 86
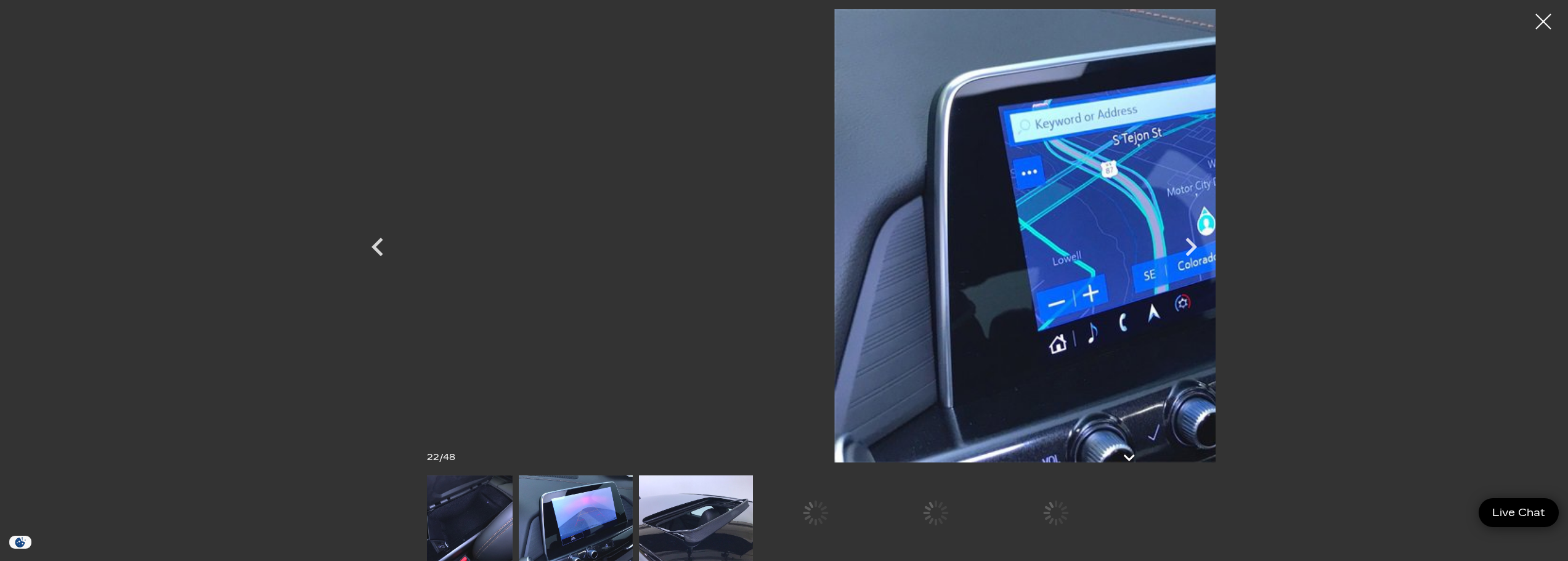
click at [639, 522] on img at bounding box center [696, 518] width 114 height 86
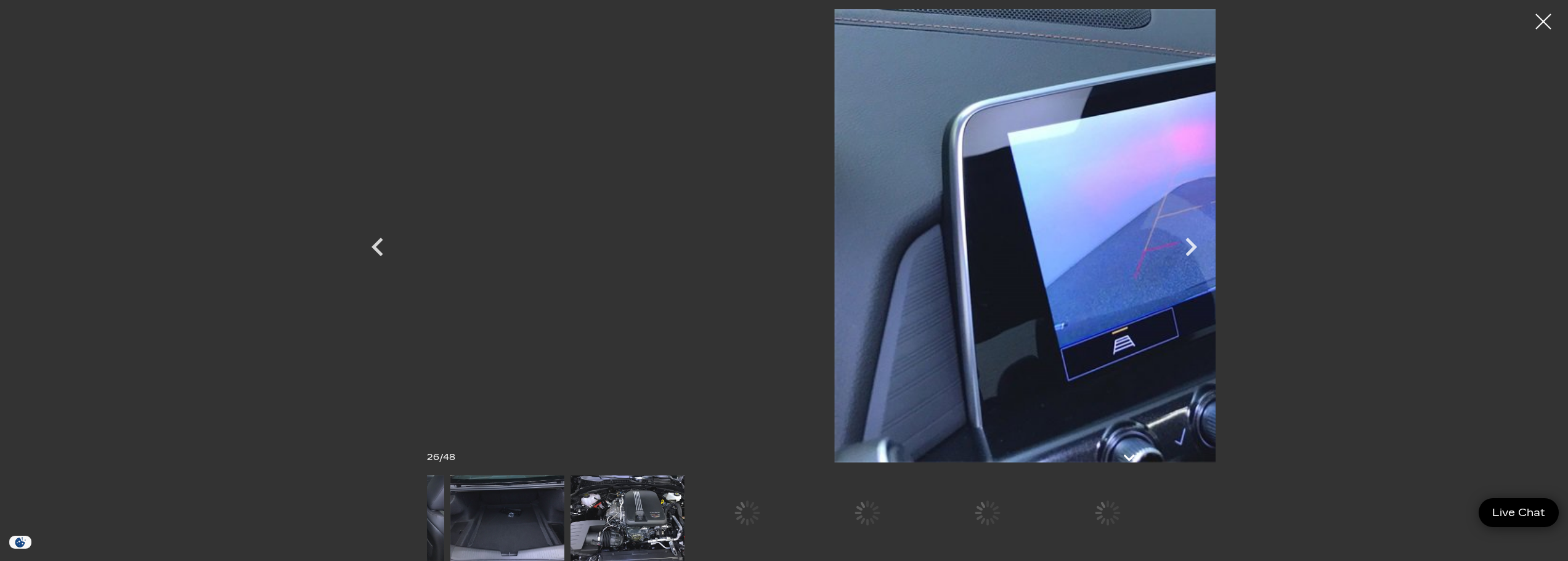
click at [599, 546] on img at bounding box center [628, 518] width 114 height 86
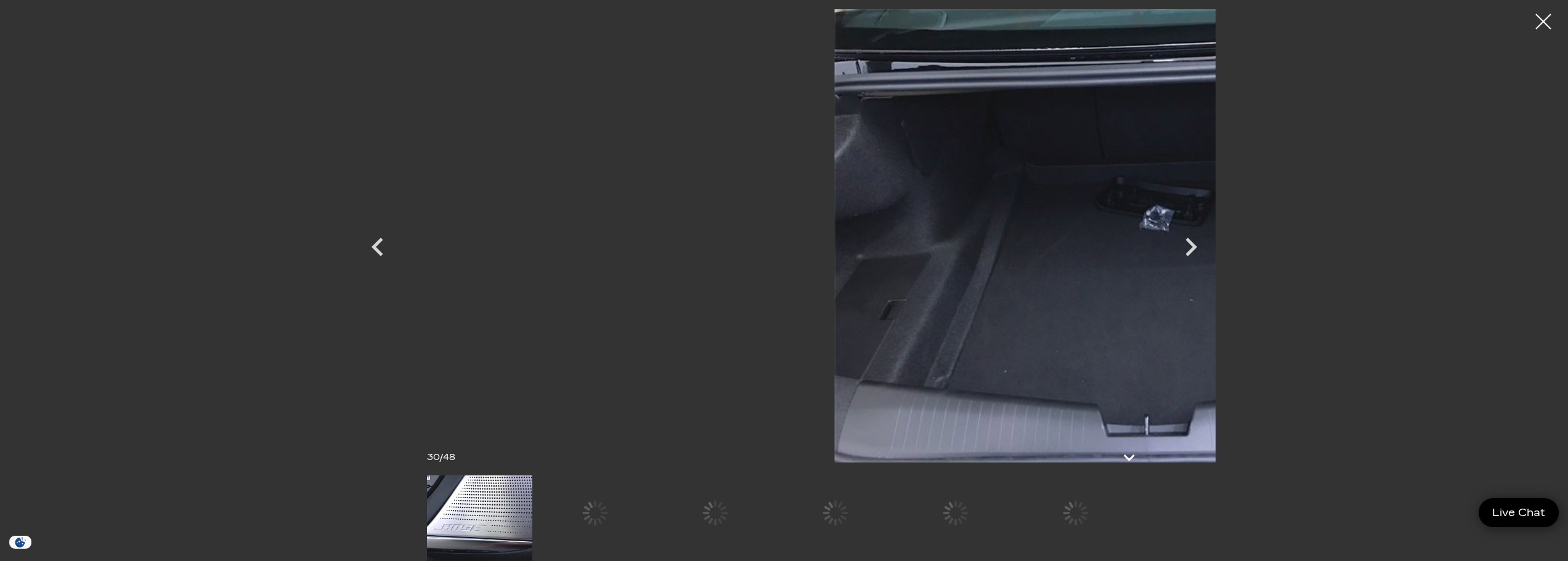
click at [459, 522] on img at bounding box center [476, 518] width 114 height 86
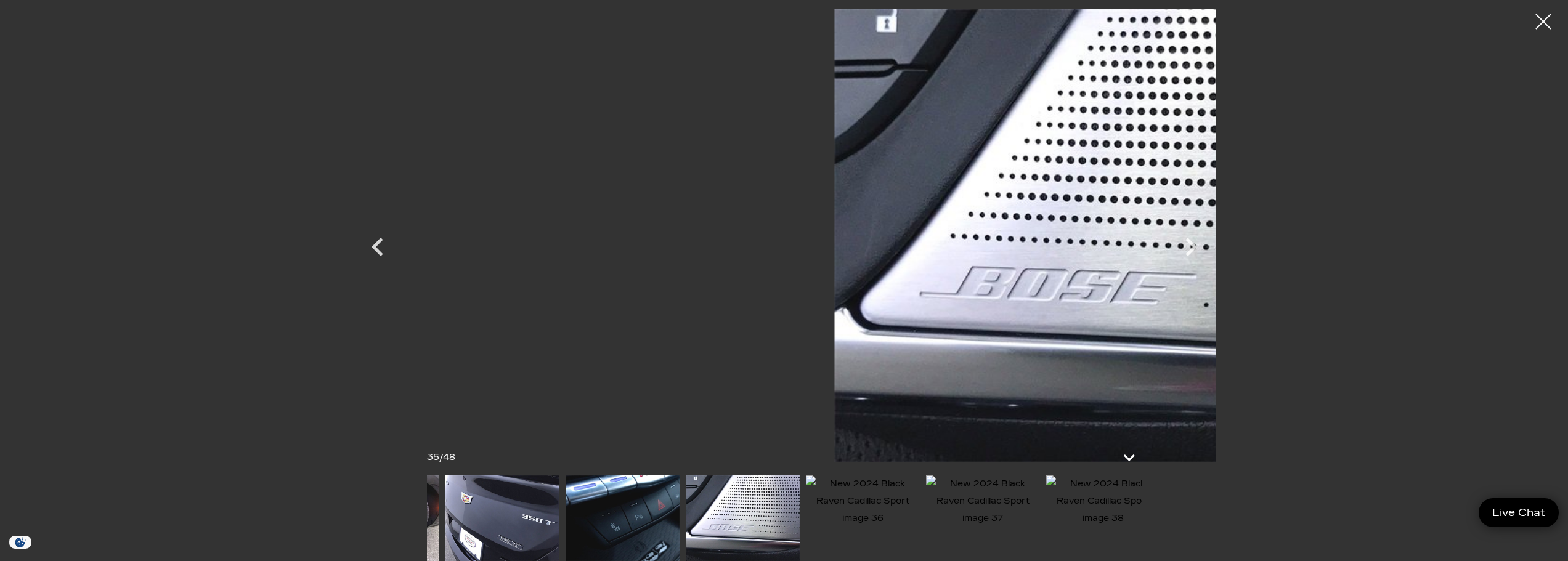
click at [1040, 509] on img at bounding box center [983, 501] width 114 height 52
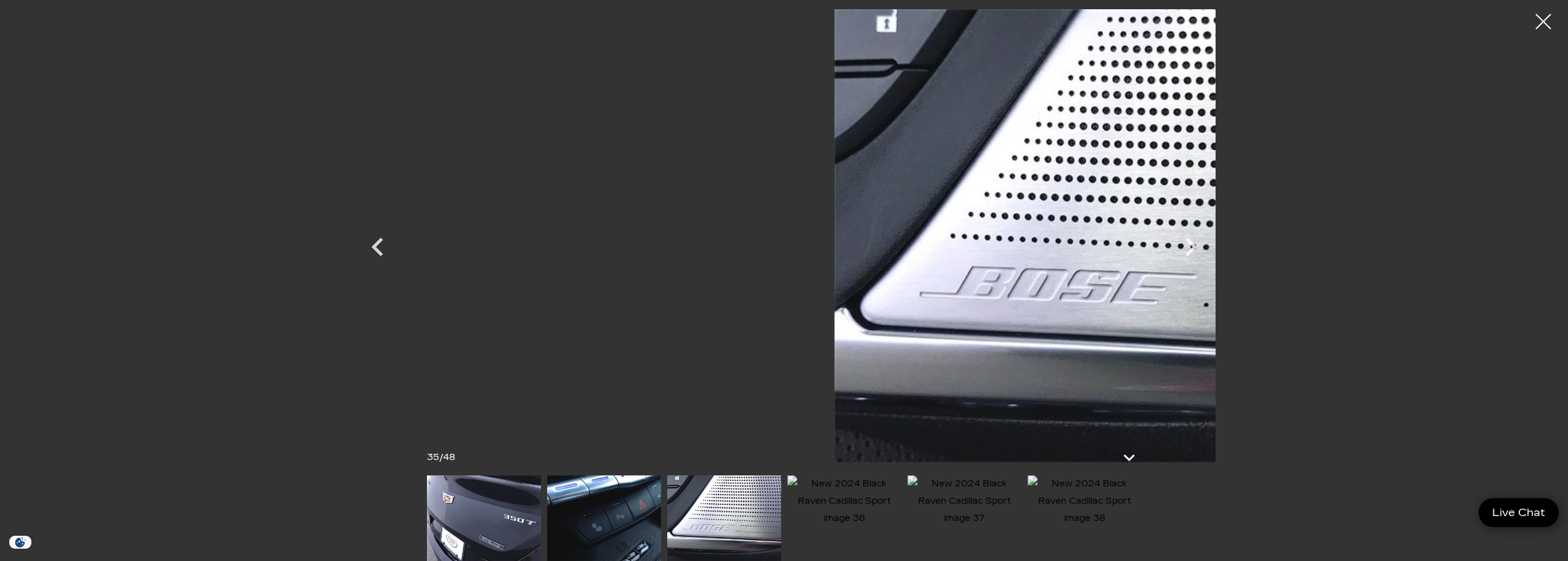
click at [1063, 475] on div "35 / 48" at bounding box center [784, 518] width 739 height 86
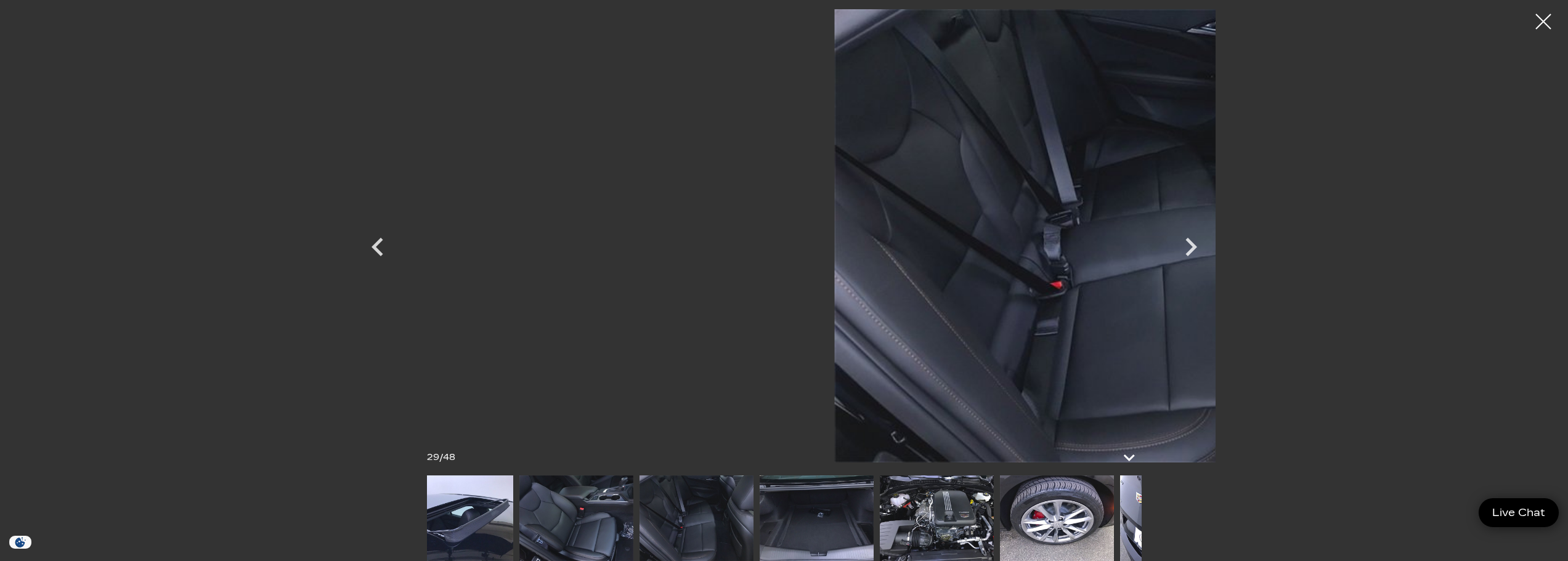
click at [873, 480] on img at bounding box center [816, 518] width 114 height 86
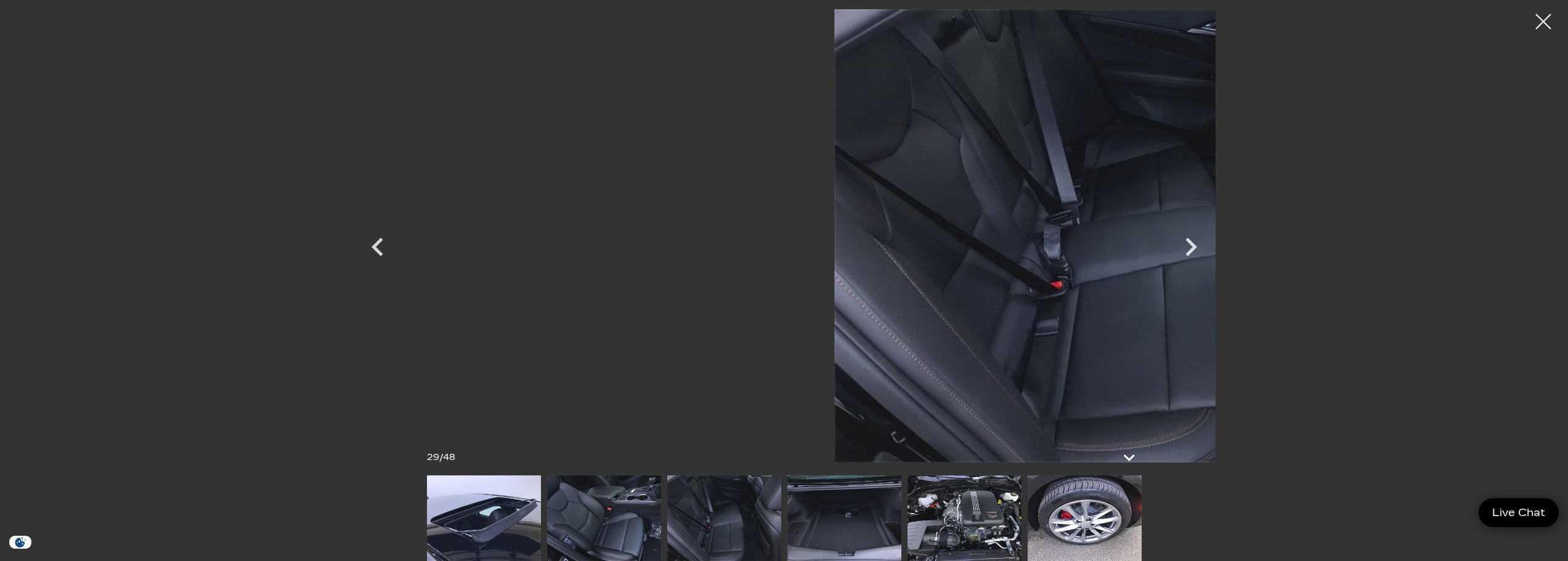
click at [618, 519] on img at bounding box center [604, 518] width 114 height 86
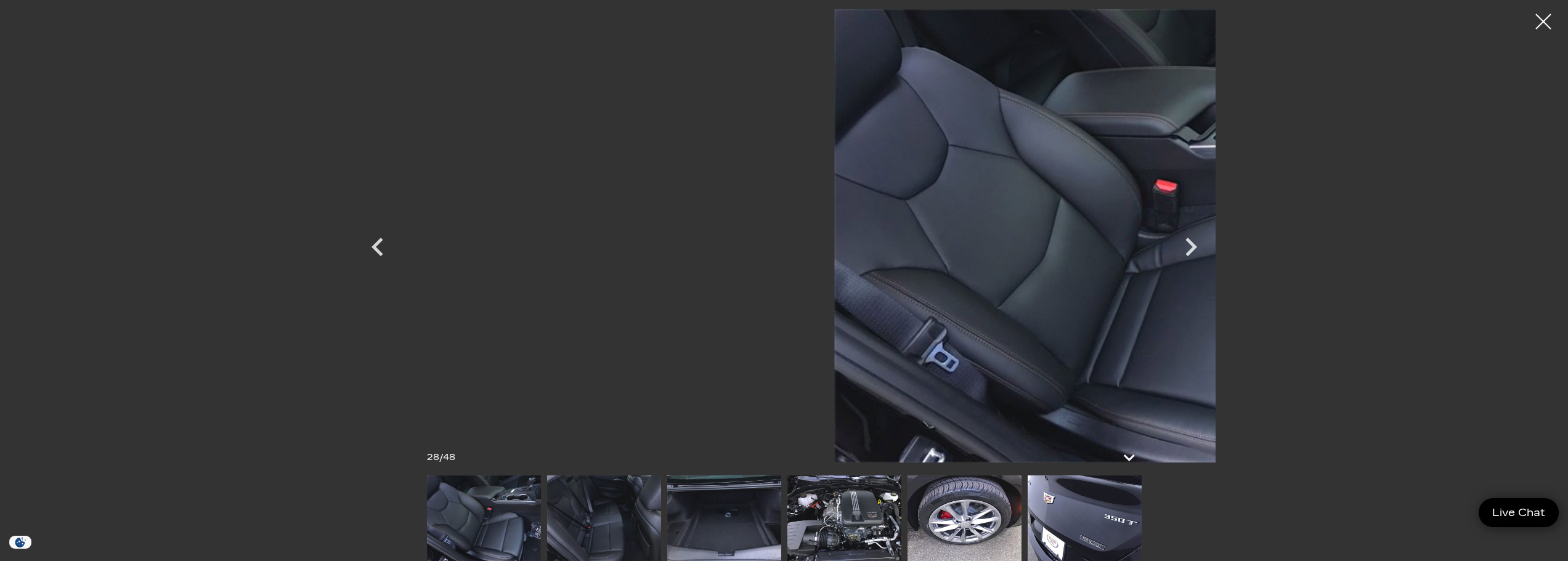
scroll to position [1355, 0]
click at [1547, 17] on div at bounding box center [1543, 21] width 33 height 33
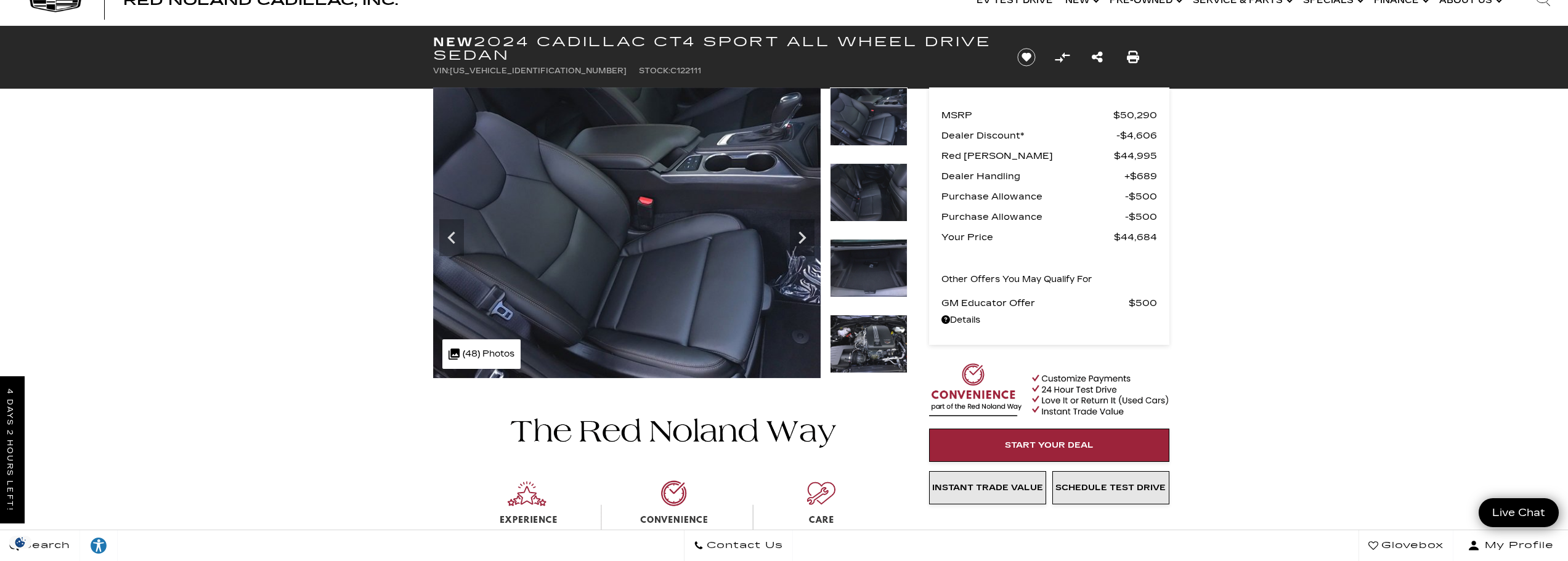
scroll to position [62, 0]
